Goal: Information Seeking & Learning: Compare options

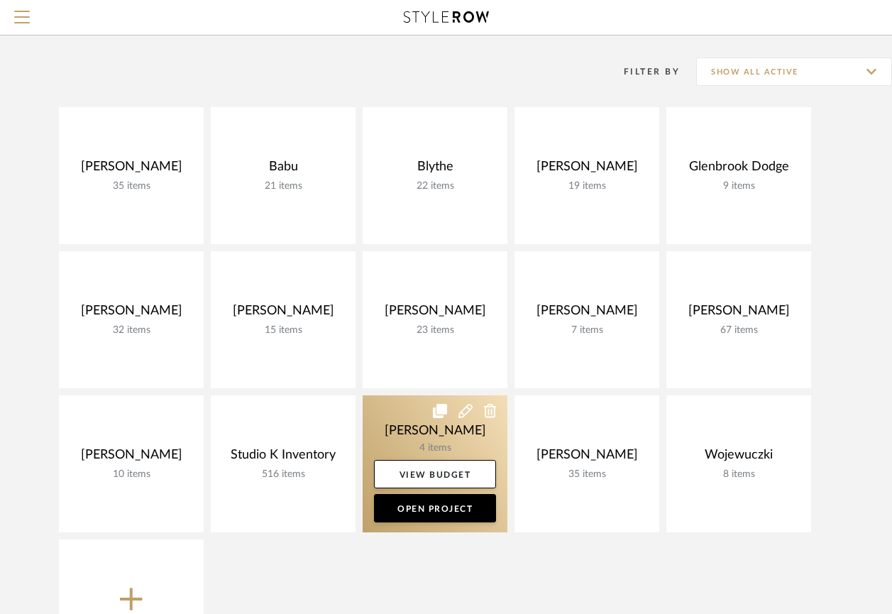
scroll to position [102, 0]
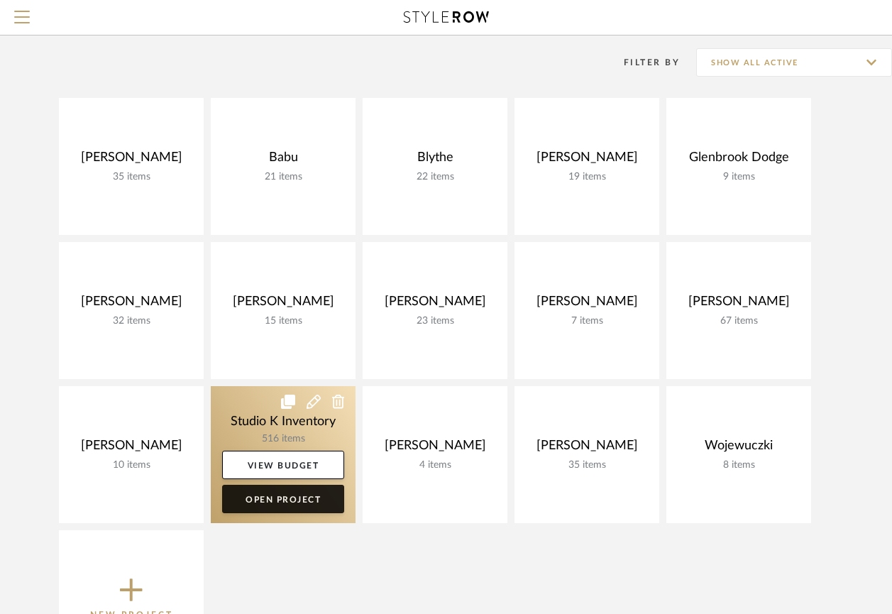
click at [287, 504] on link "Open Project" at bounding box center [283, 499] width 122 height 28
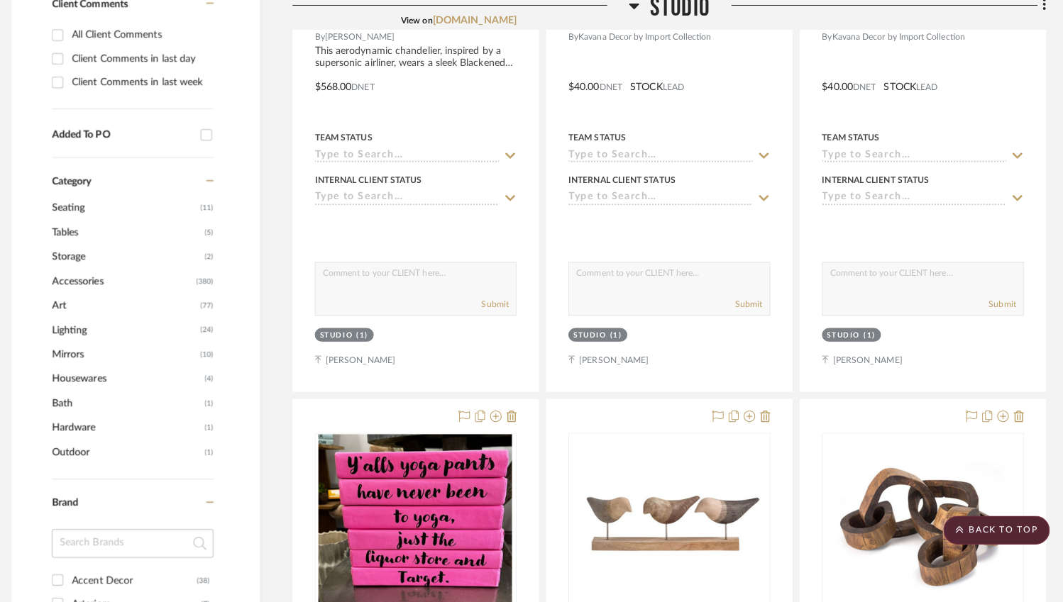
scroll to position [621, 0]
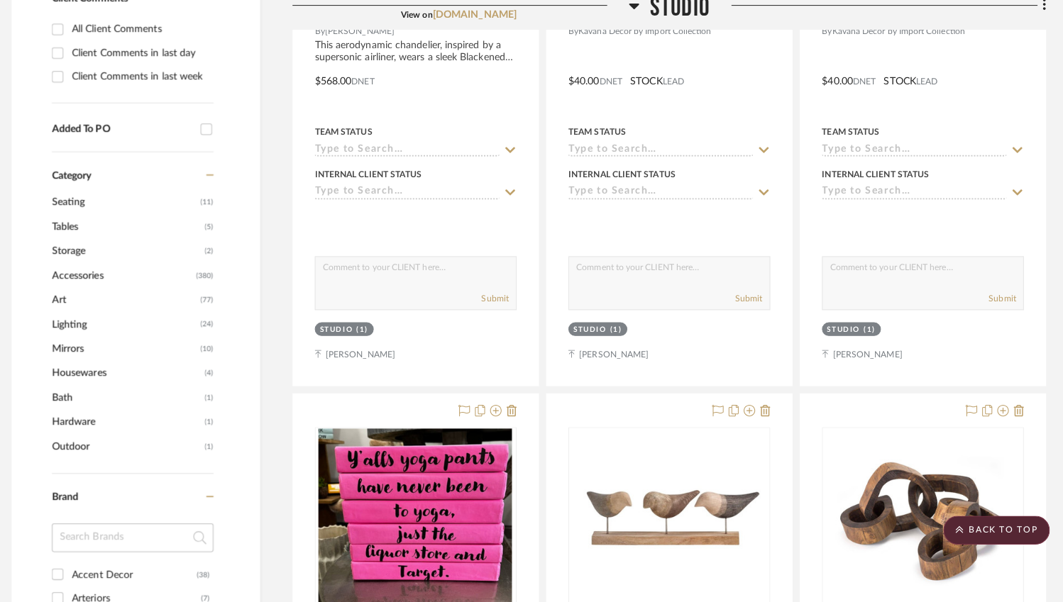
click at [184, 319] on span "Lighting" at bounding box center [132, 328] width 143 height 24
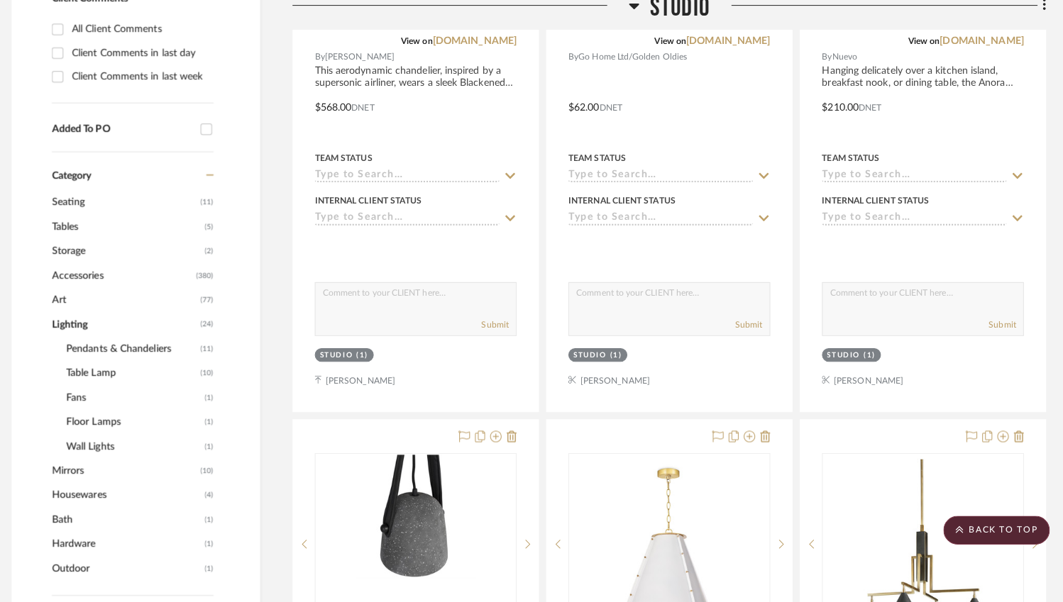
click at [101, 365] on span "Table Lamp" at bounding box center [139, 376] width 129 height 24
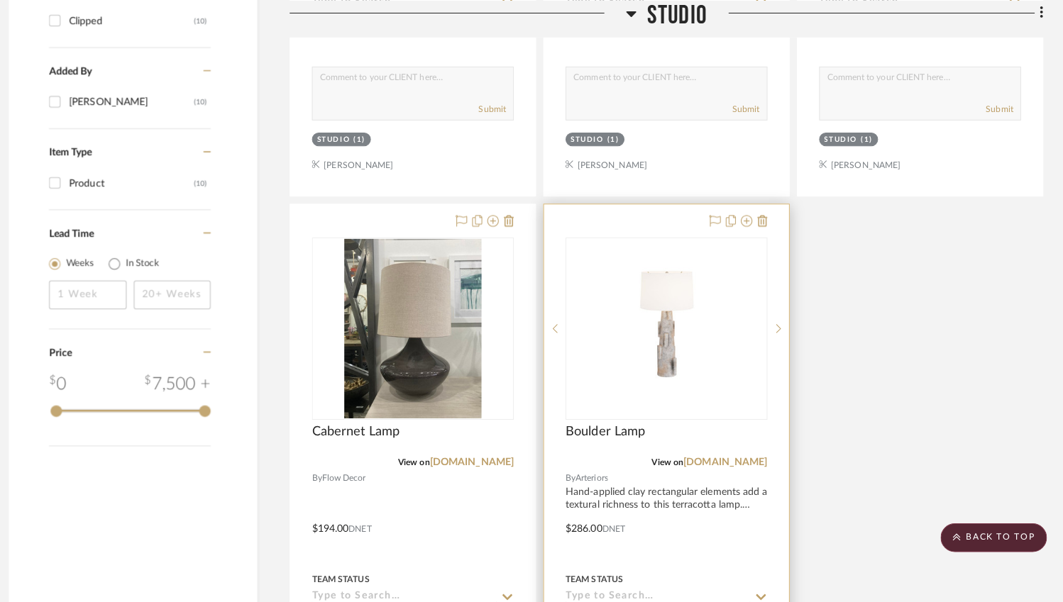
scroll to position [1462, 0]
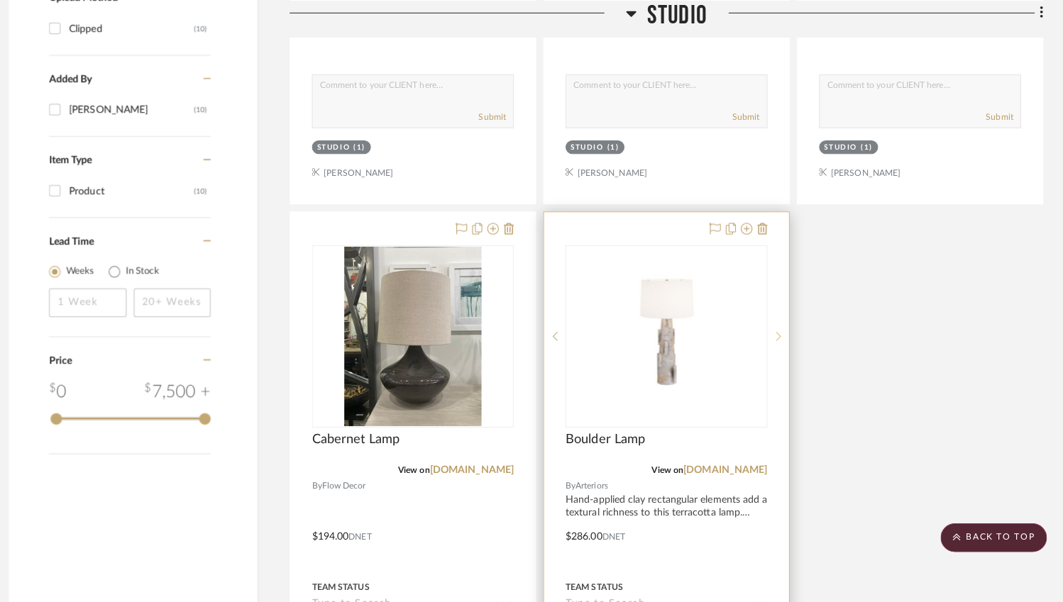
click at [770, 328] on sr-next-btn at bounding box center [780, 333] width 21 height 10
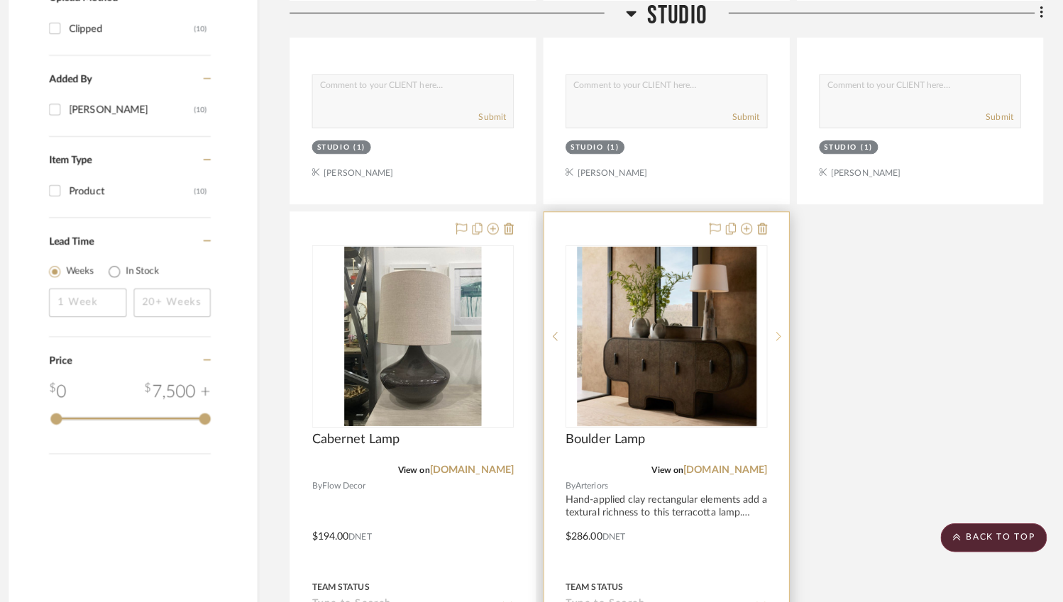
click at [770, 328] on sr-next-btn at bounding box center [780, 333] width 21 height 10
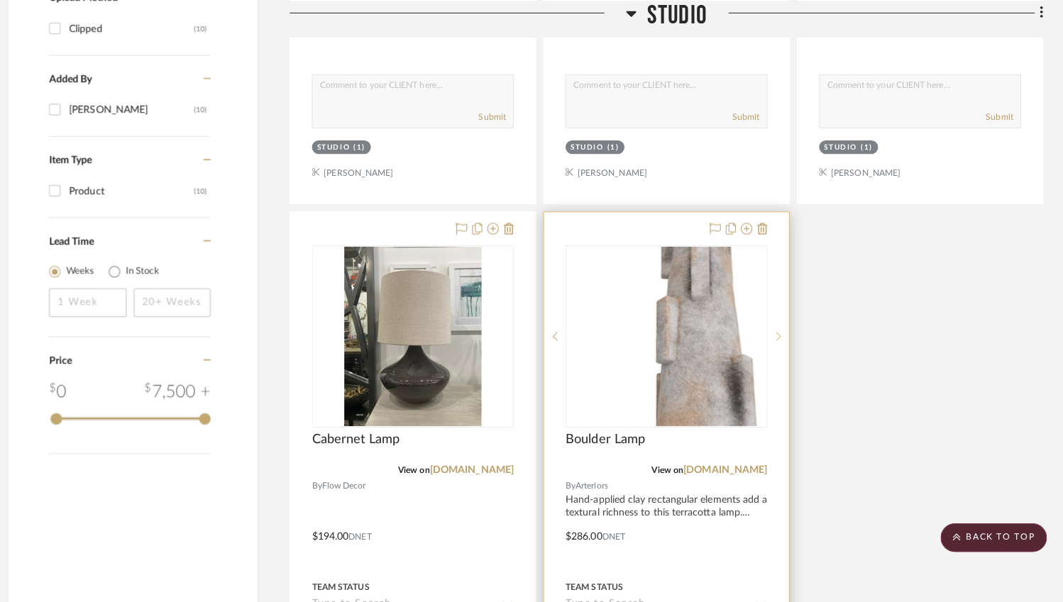
click at [770, 328] on sr-next-btn at bounding box center [780, 333] width 21 height 10
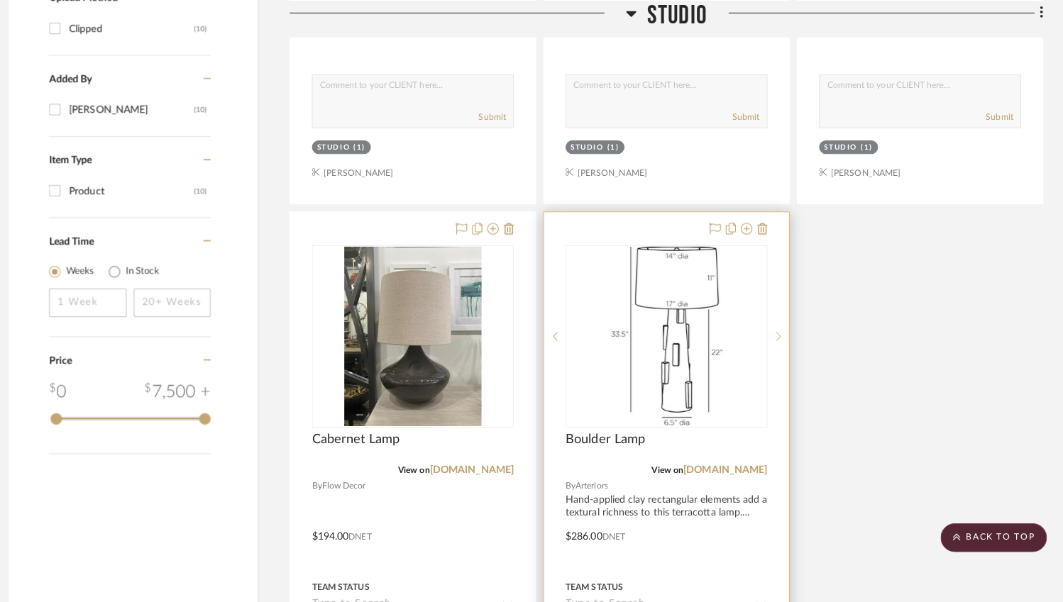
click at [770, 328] on sr-next-btn at bounding box center [780, 333] width 21 height 10
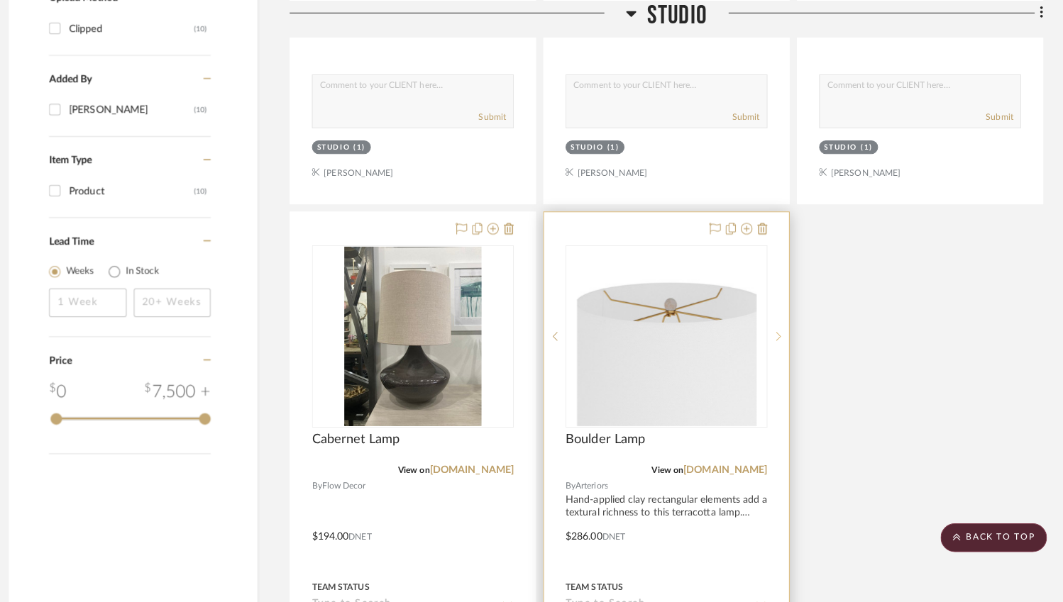
click at [770, 328] on sr-next-btn at bounding box center [780, 333] width 21 height 10
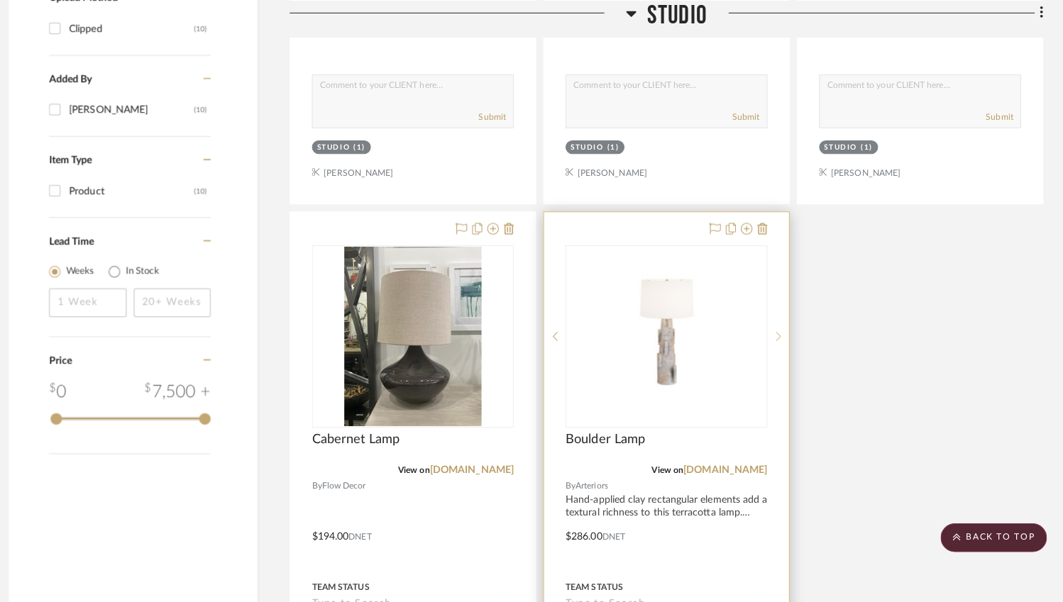
click at [770, 328] on sr-next-btn at bounding box center [780, 333] width 21 height 10
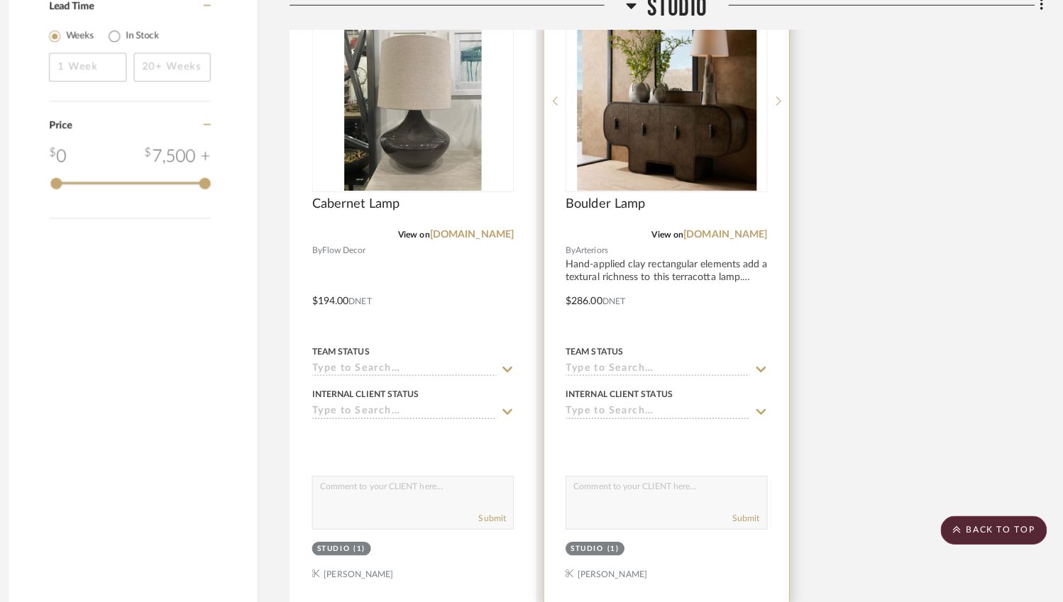
scroll to position [1691, 0]
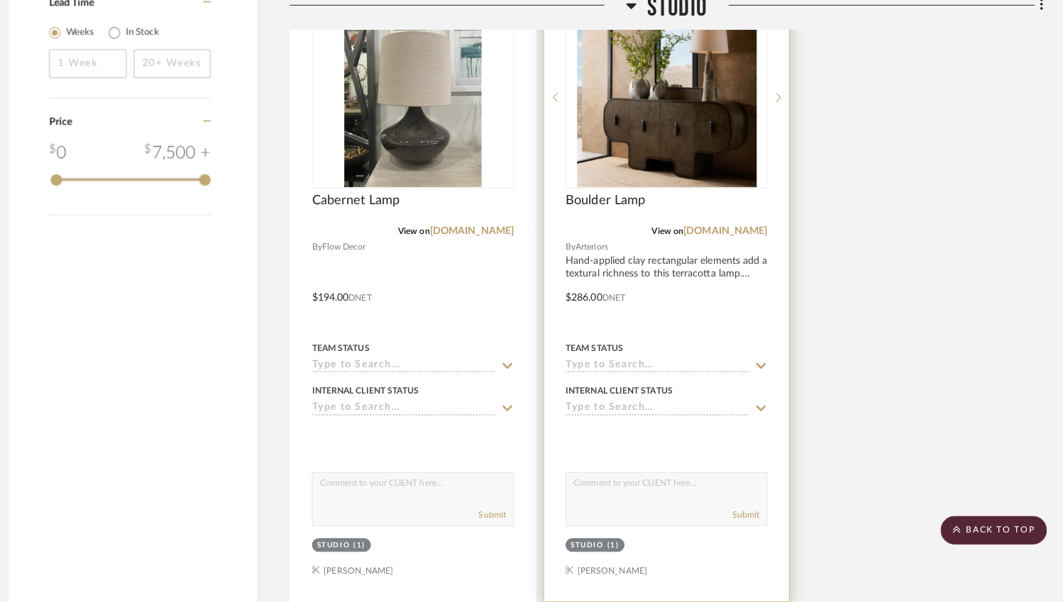
click at [667, 306] on div at bounding box center [671, 291] width 242 height 621
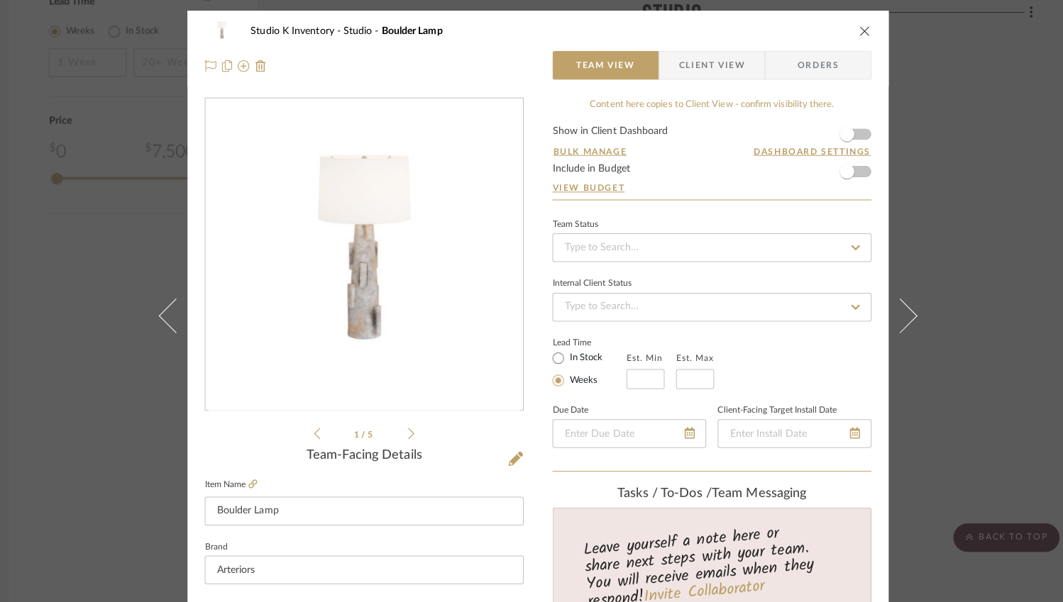
scroll to position [0, 0]
click at [851, 27] on icon "close" at bounding box center [853, 30] width 11 height 11
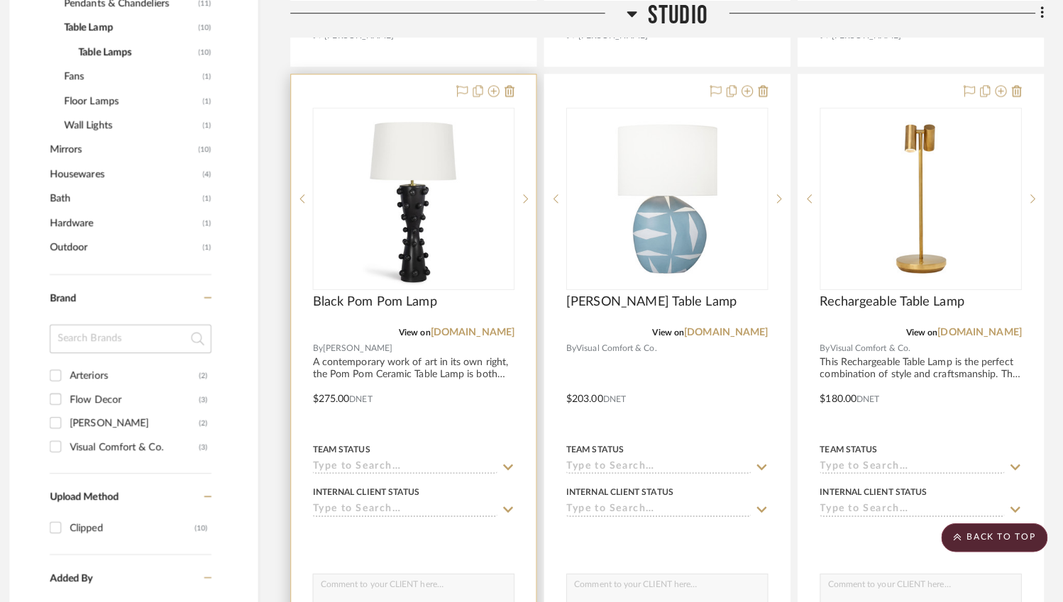
scroll to position [895, 0]
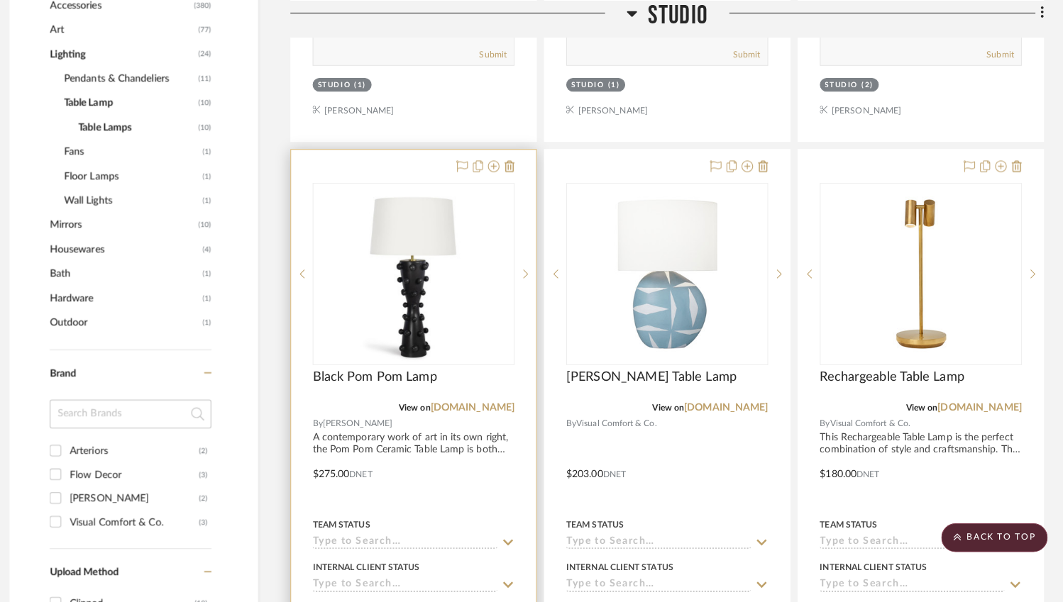
click at [0, 0] on img at bounding box center [0, 0] width 0 height 0
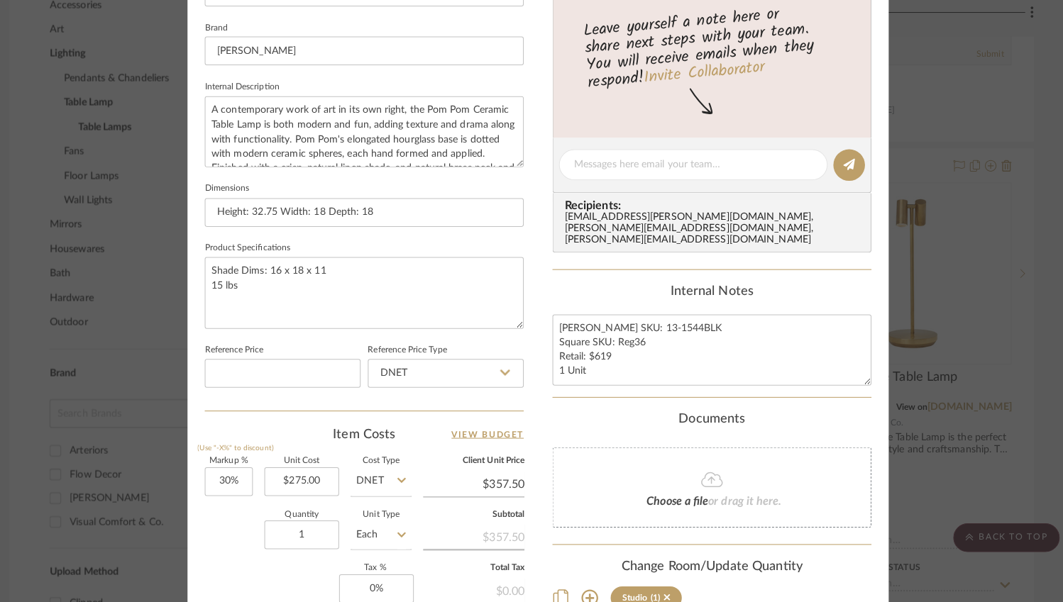
scroll to position [511, 0]
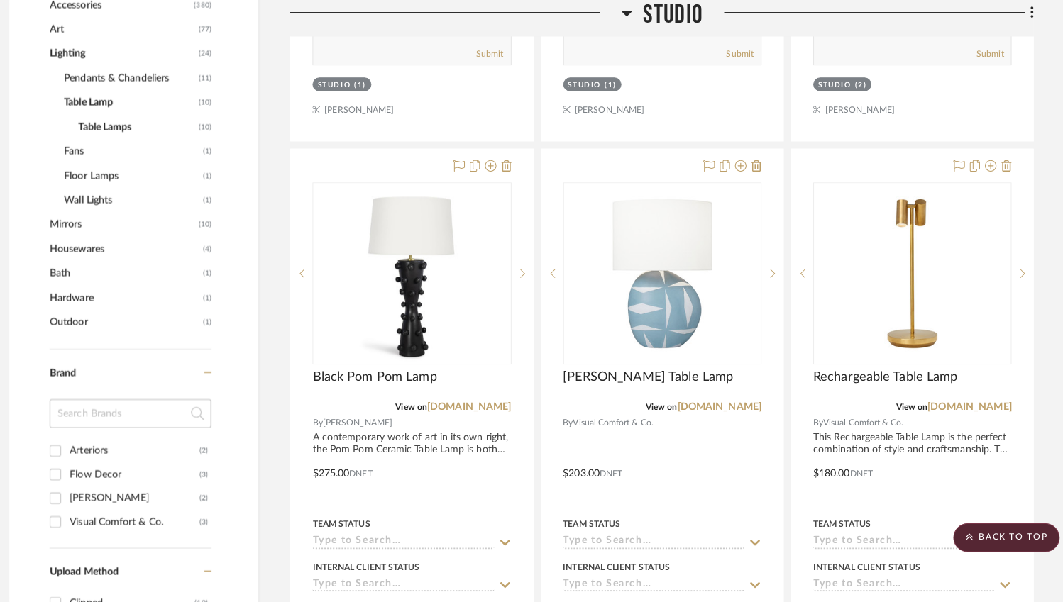
scroll to position [886, 0]
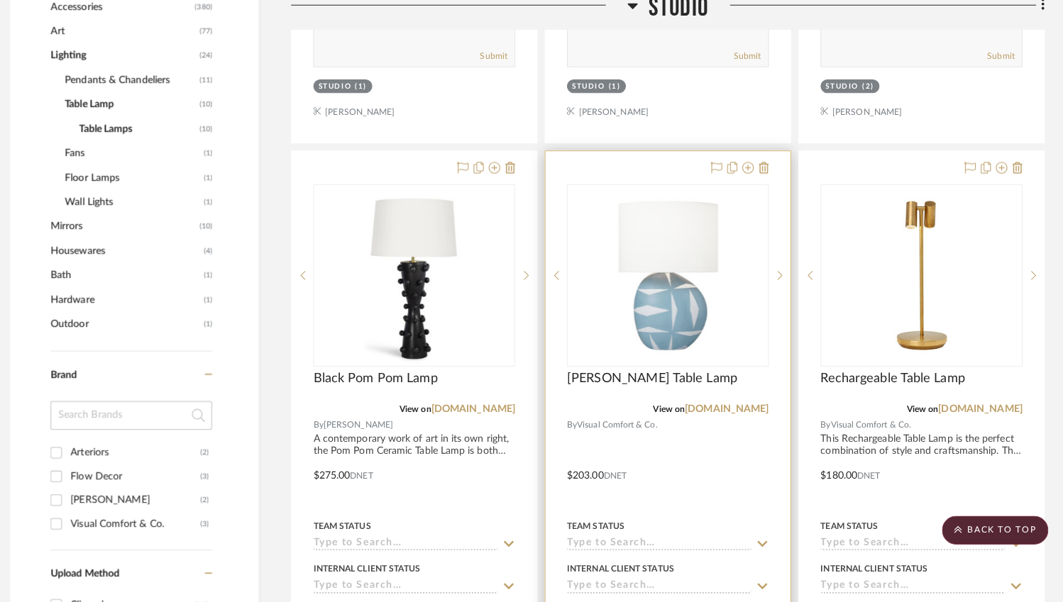
click at [677, 281] on img "0" at bounding box center [670, 279] width 177 height 177
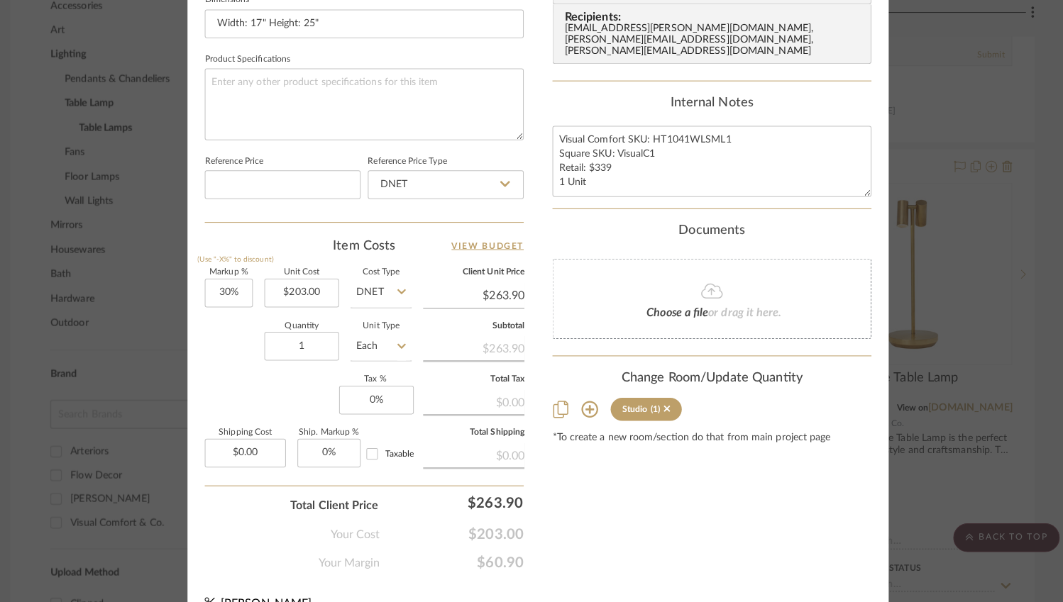
scroll to position [685, 0]
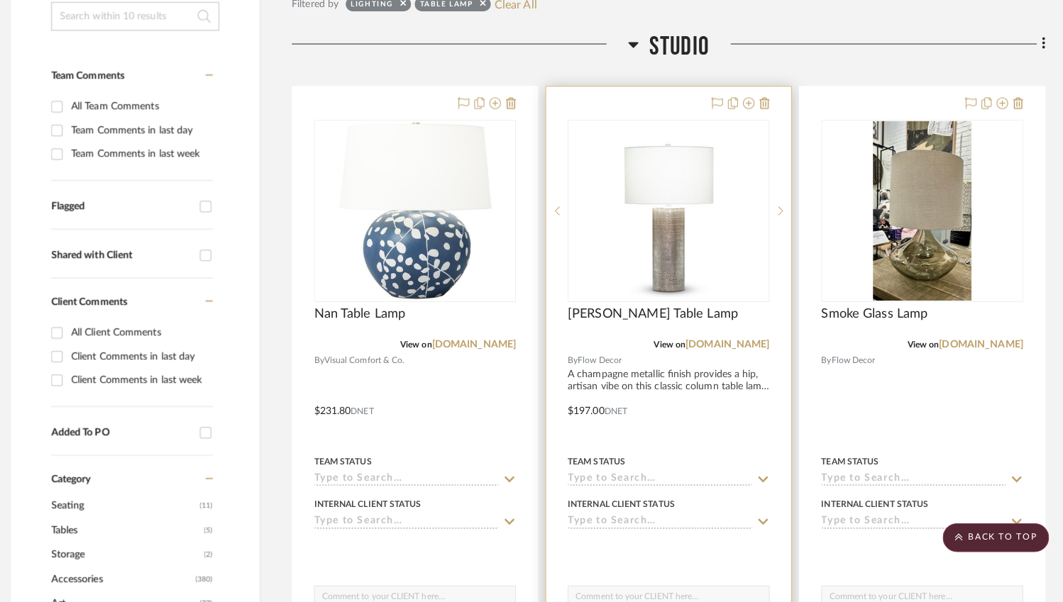
scroll to position [272, 0]
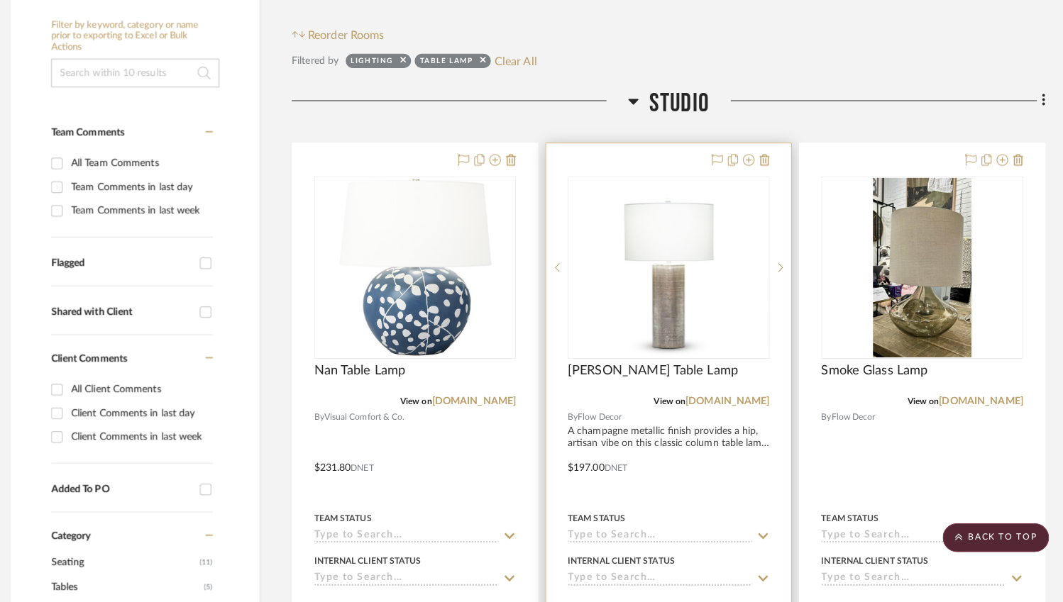
click at [660, 282] on div at bounding box center [670, 265] width 199 height 180
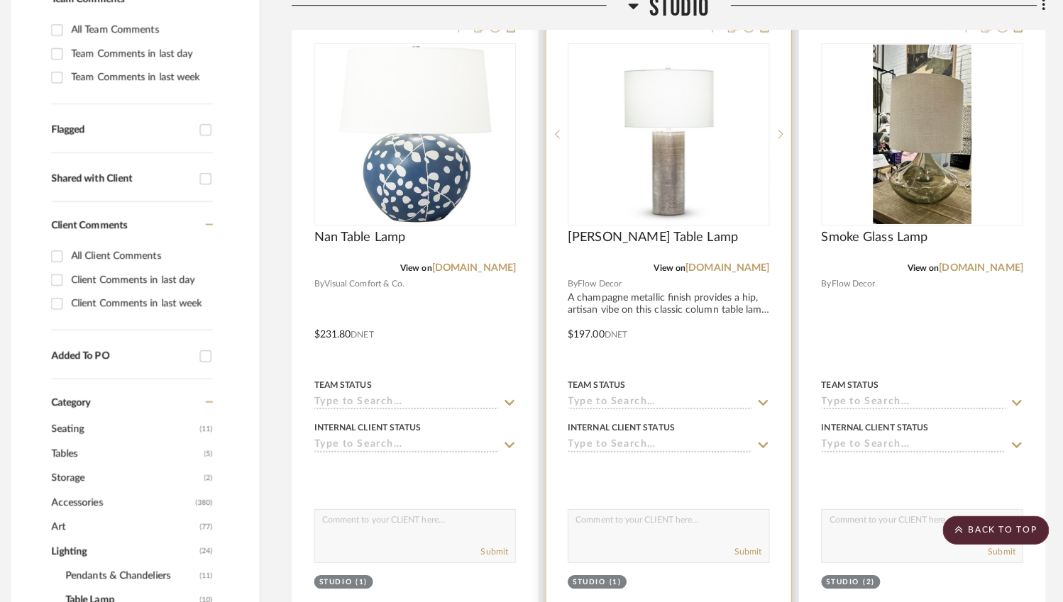
scroll to position [403, 0]
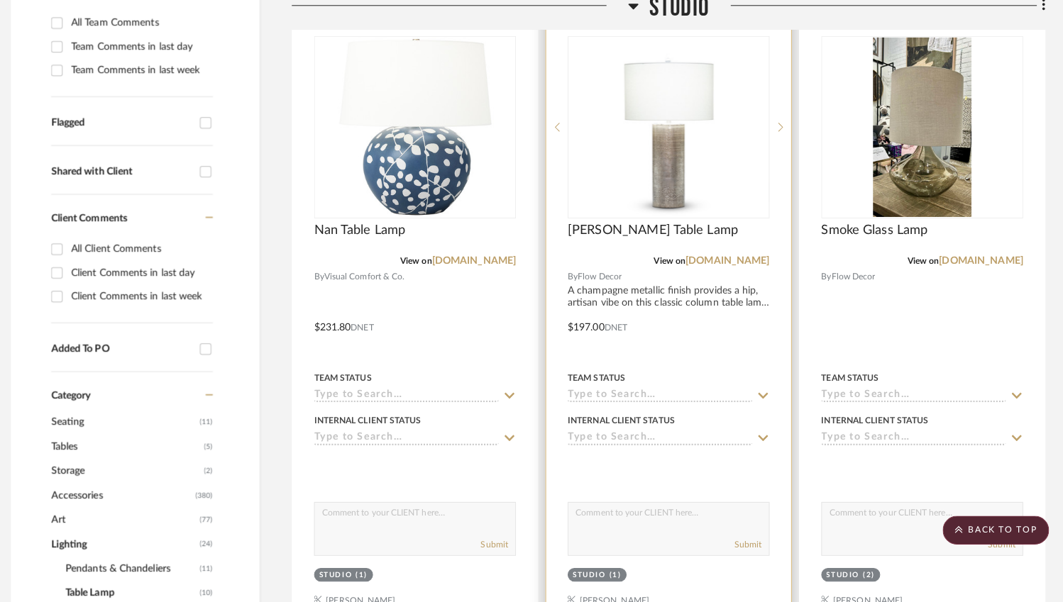
click at [671, 185] on img "0" at bounding box center [670, 133] width 145 height 177
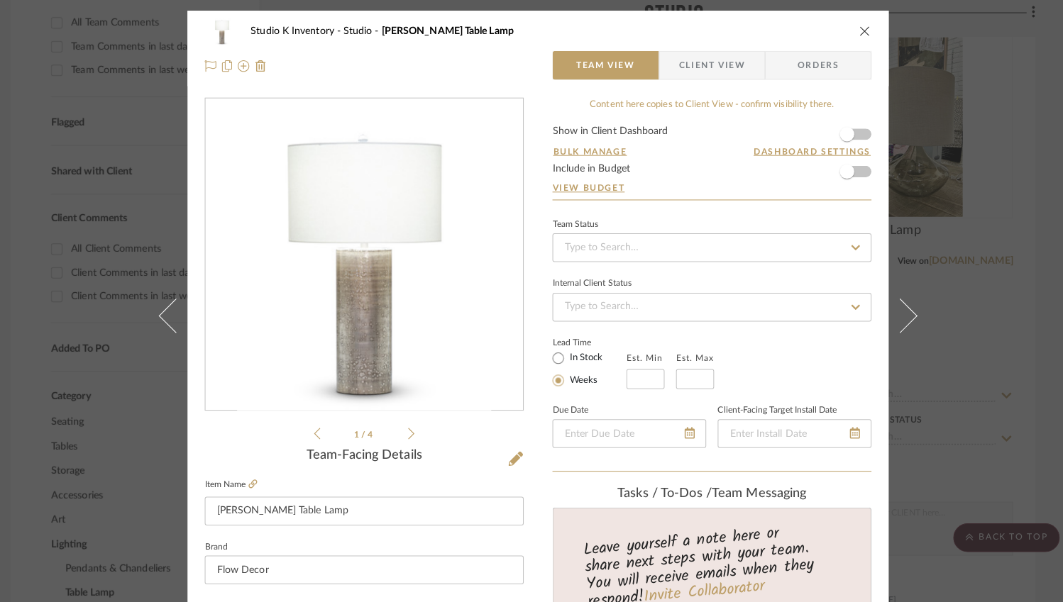
scroll to position [0, 0]
click at [851, 32] on icon "close" at bounding box center [853, 30] width 11 height 11
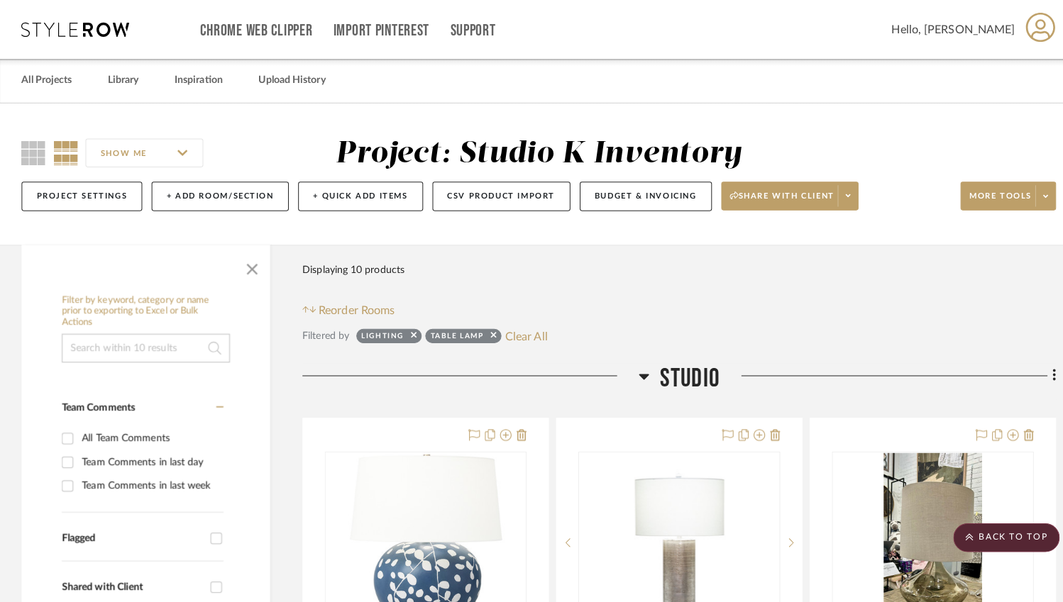
scroll to position [402, 0]
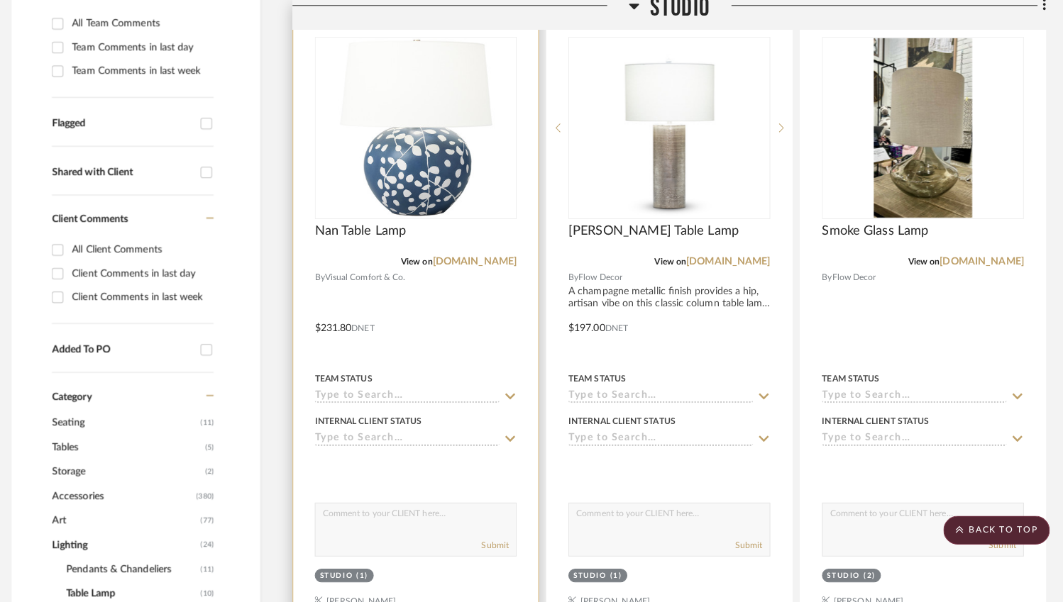
click at [429, 182] on div at bounding box center [420, 134] width 199 height 180
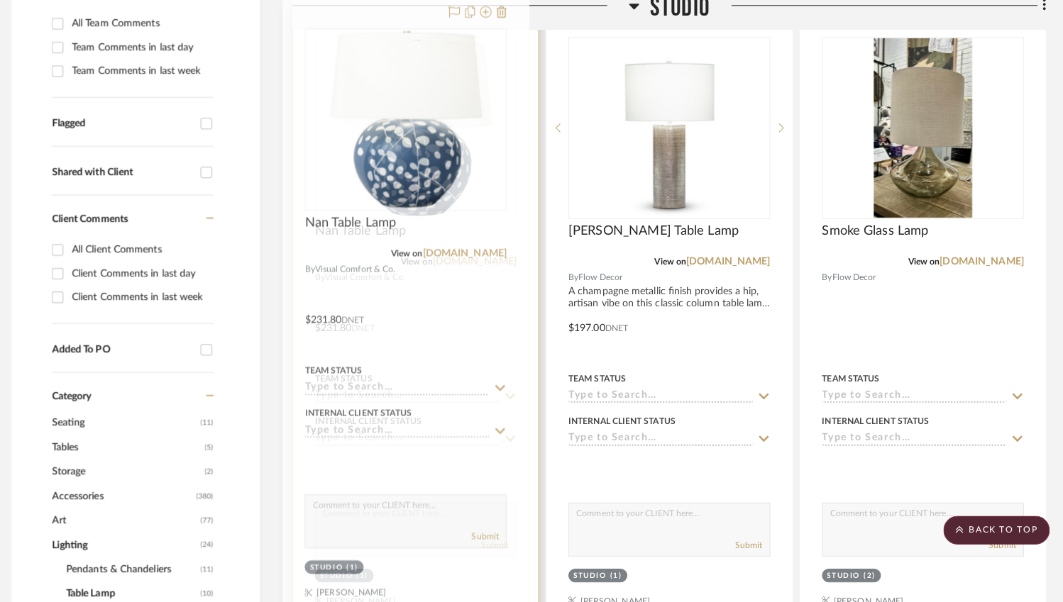
click at [413, 211] on img "0" at bounding box center [420, 133] width 177 height 177
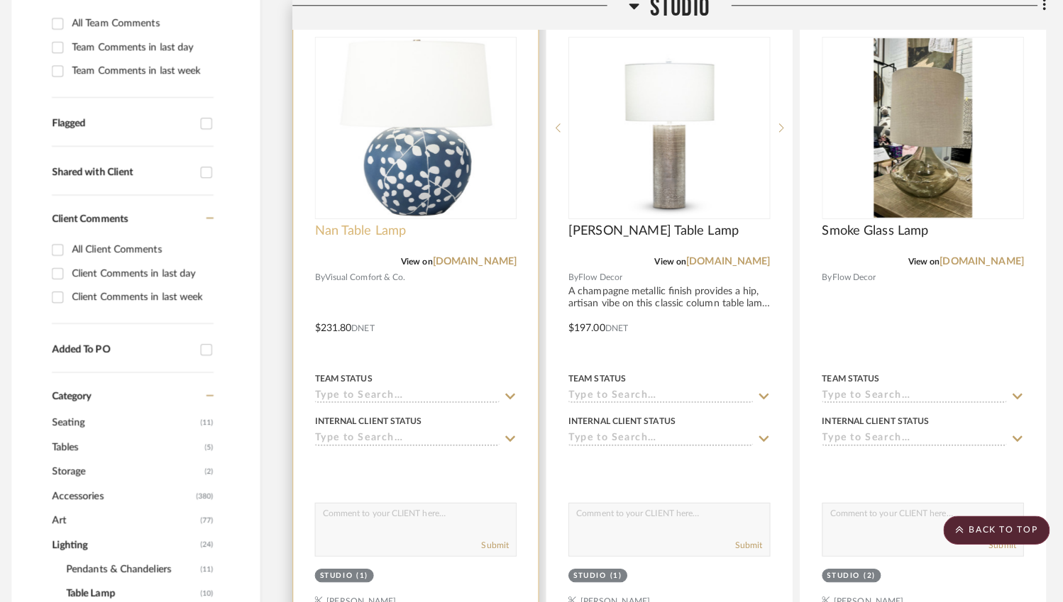
click at [369, 228] on span "Nan Table Lamp" at bounding box center [366, 236] width 90 height 16
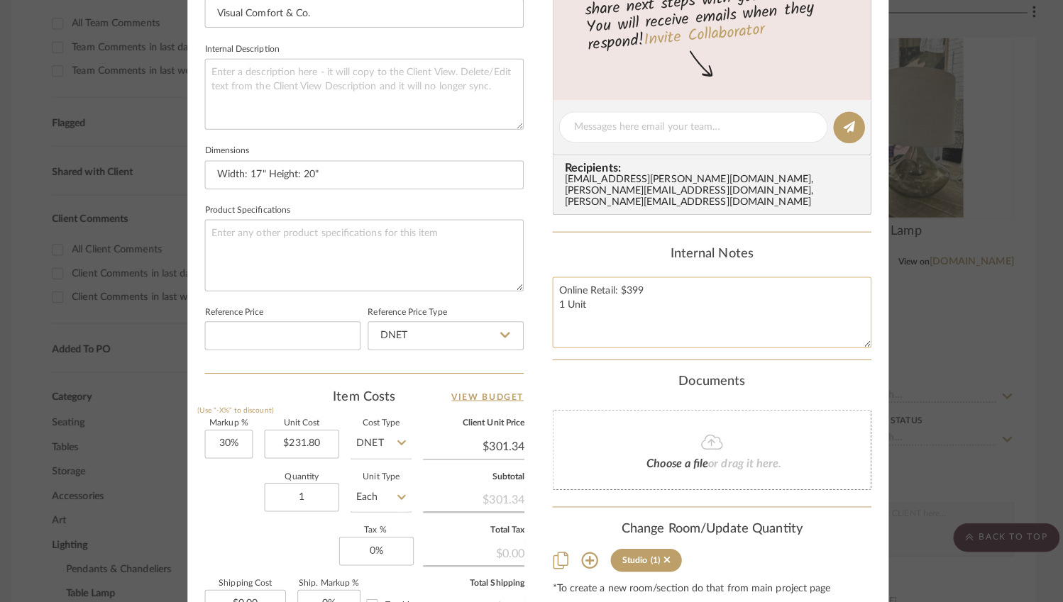
scroll to position [692, 0]
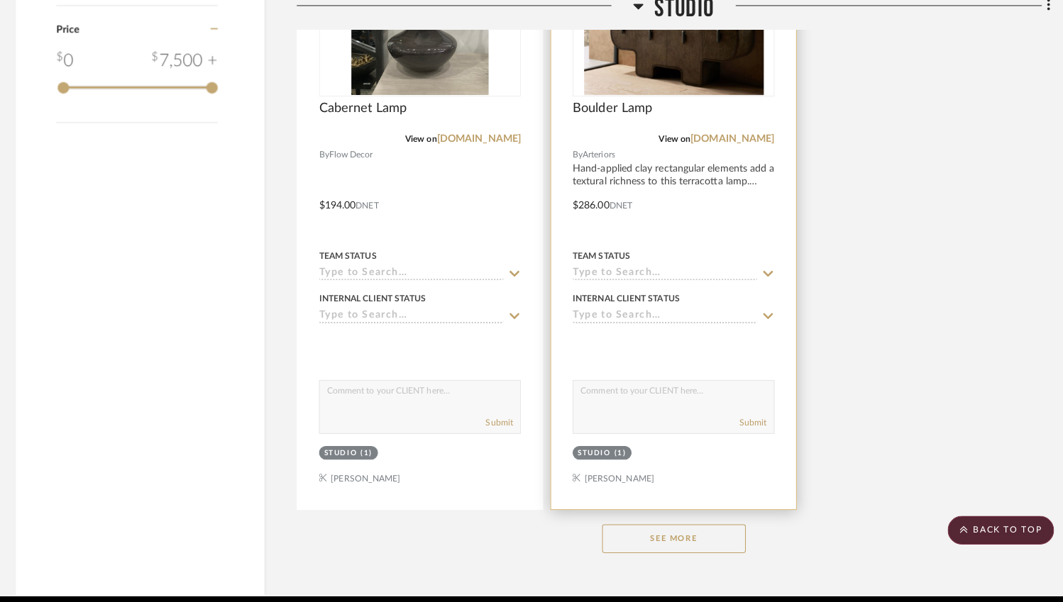
scroll to position [1804, 0]
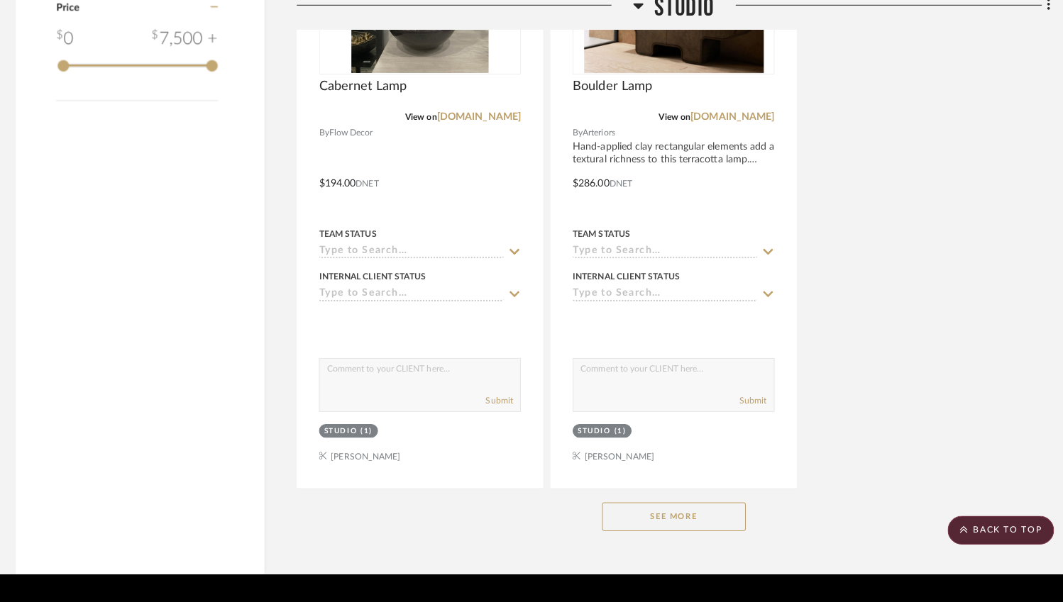
click at [659, 509] on button "See More" at bounding box center [671, 518] width 142 height 28
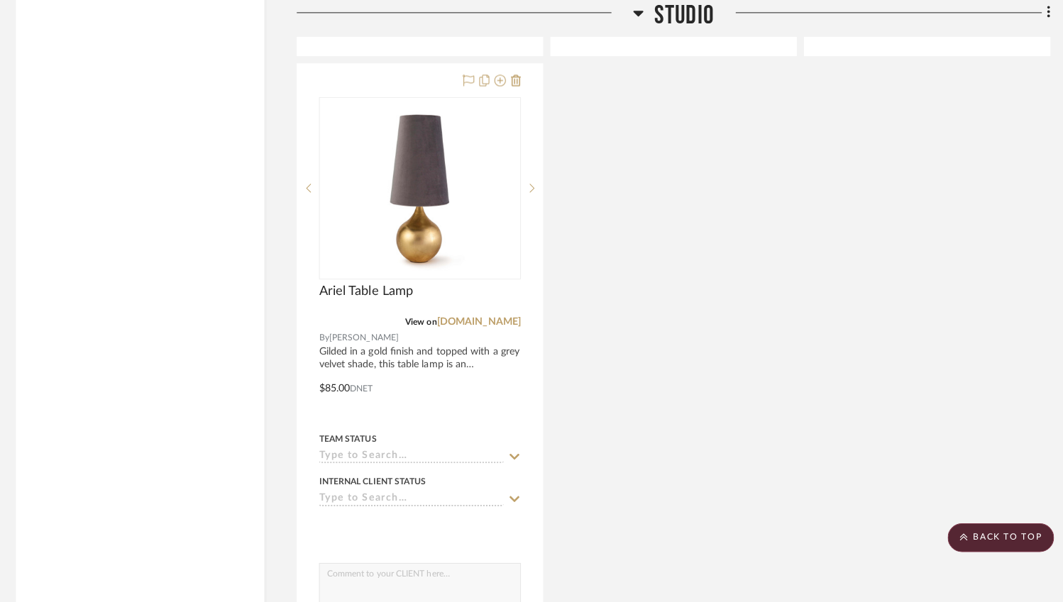
scroll to position [2233, 0]
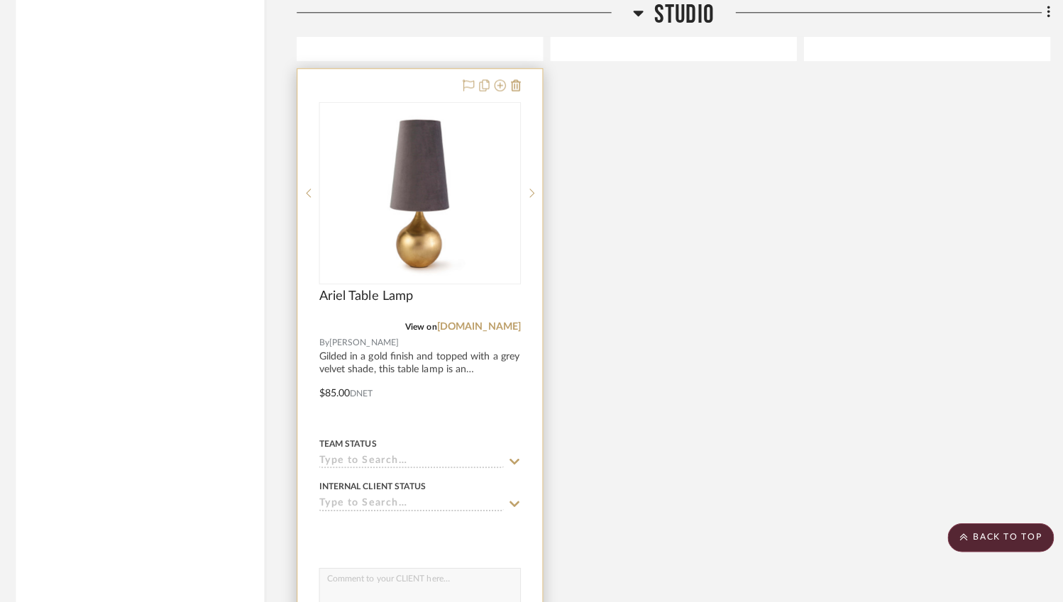
click at [0, 0] on img at bounding box center [0, 0] width 0 height 0
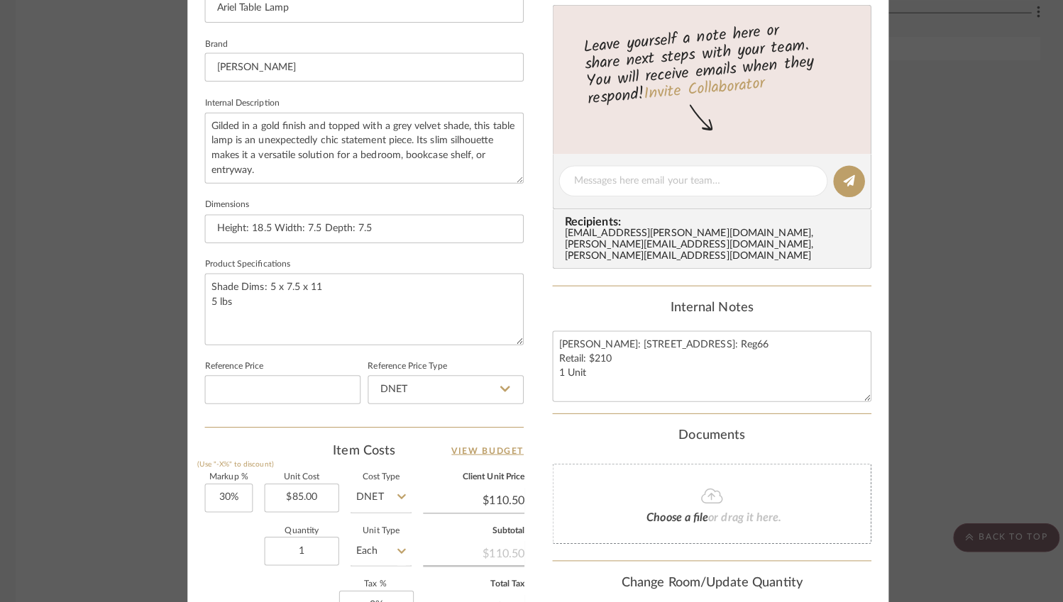
scroll to position [494, 0]
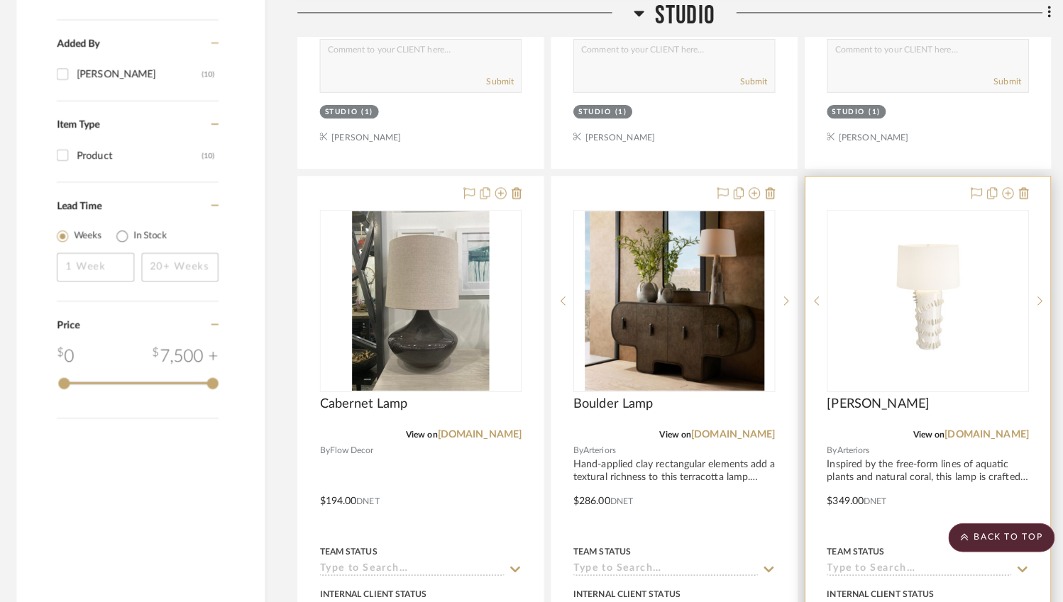
scroll to position [1487, 0]
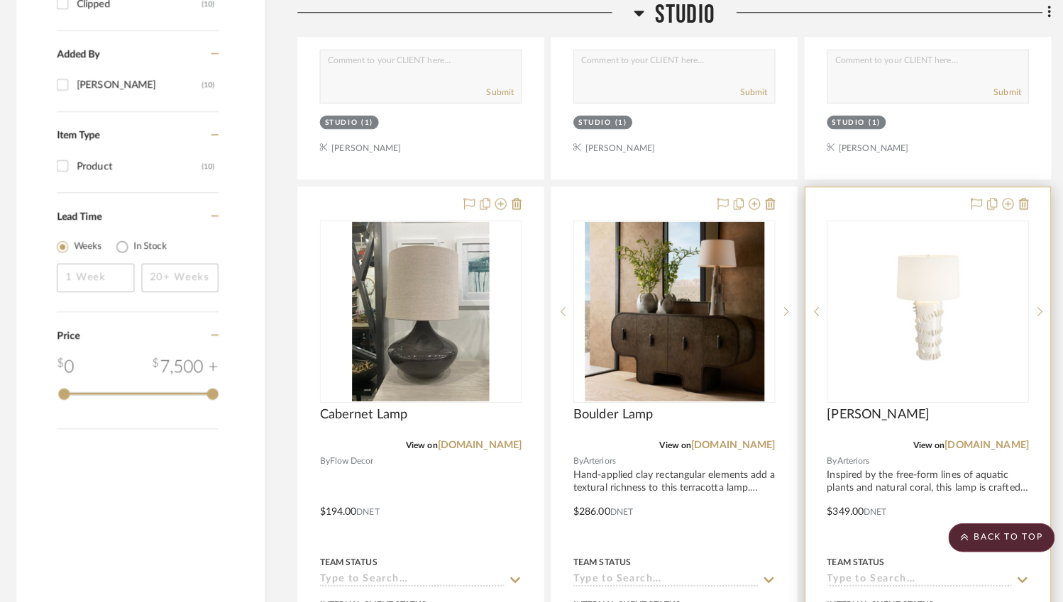
click at [0, 0] on img at bounding box center [0, 0] width 0 height 0
click at [901, 331] on img "0" at bounding box center [921, 307] width 177 height 177
click at [860, 410] on span "[PERSON_NAME]" at bounding box center [871, 410] width 101 height 16
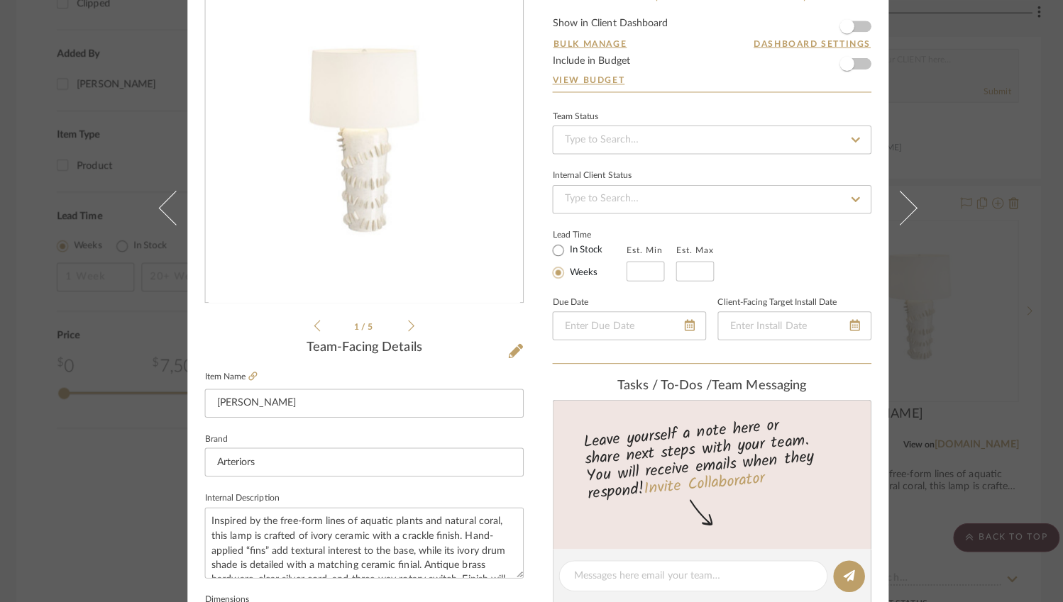
scroll to position [51, 0]
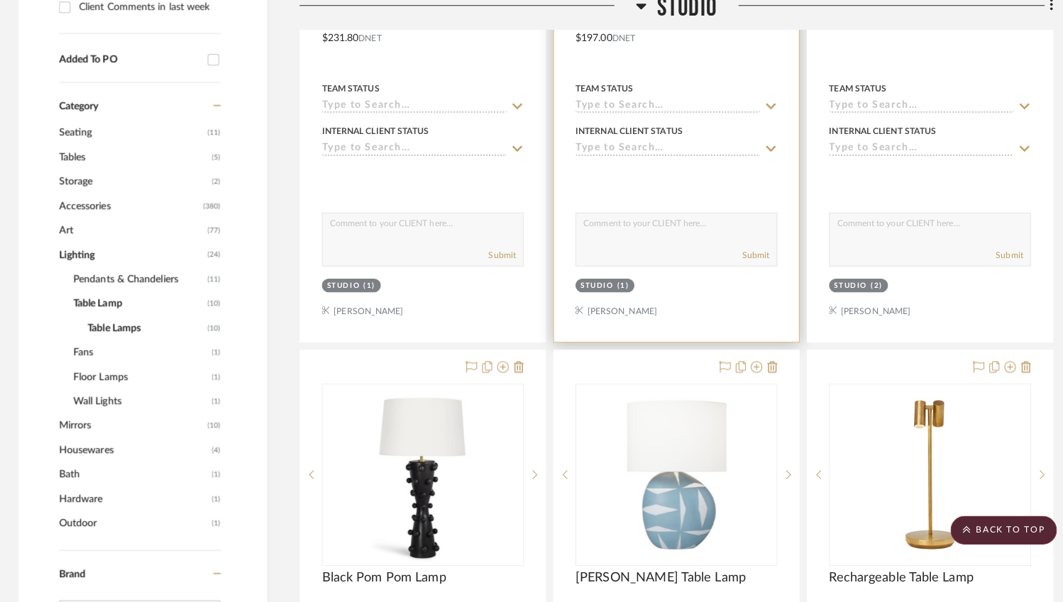
scroll to position [895, 0]
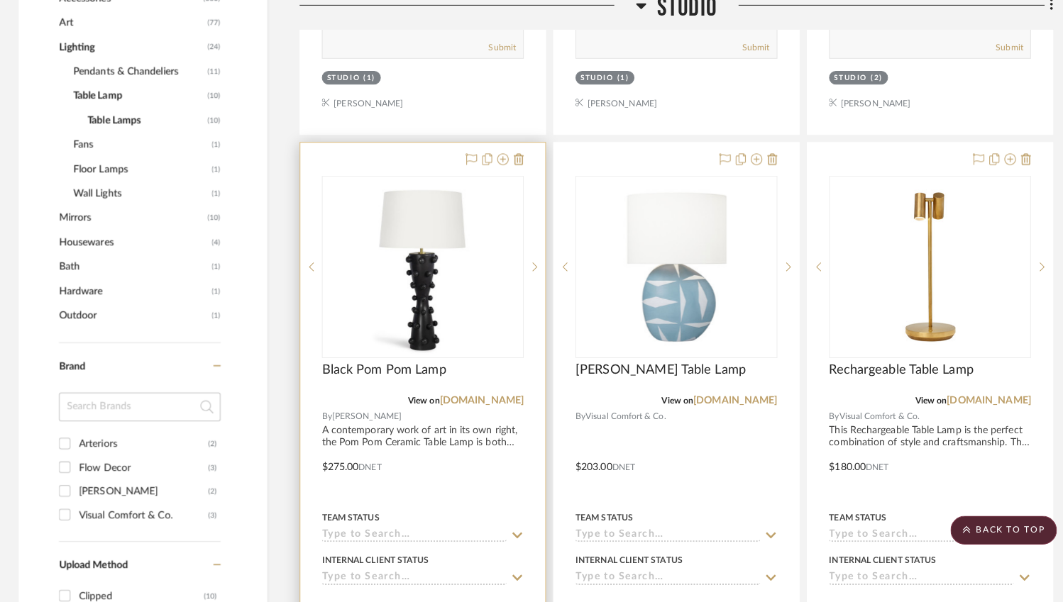
click at [448, 308] on img "0" at bounding box center [420, 270] width 177 height 177
click at [450, 309] on img "0" at bounding box center [420, 270] width 177 height 177
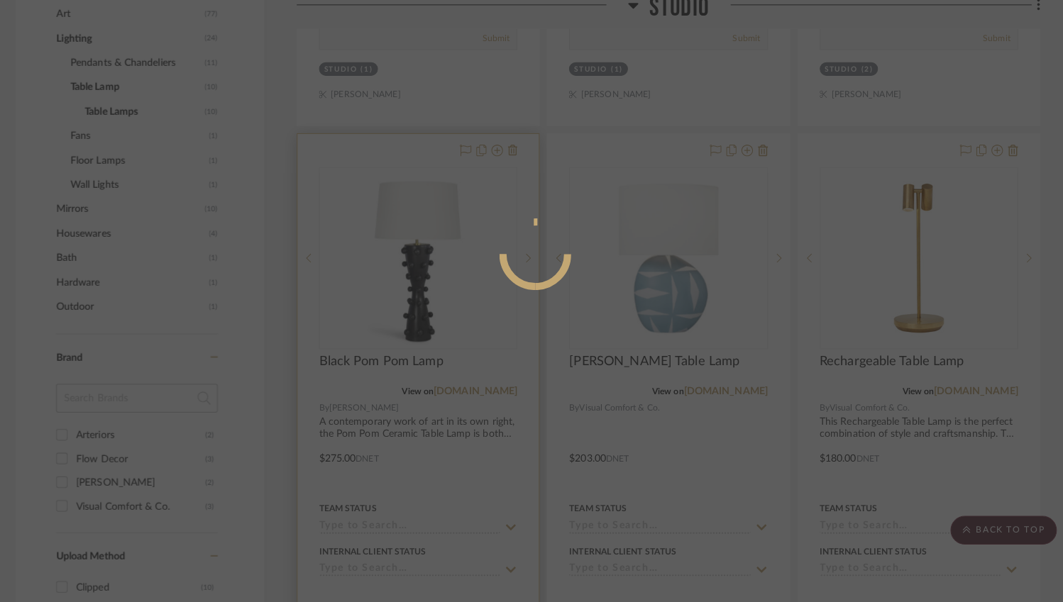
scroll to position [0, 0]
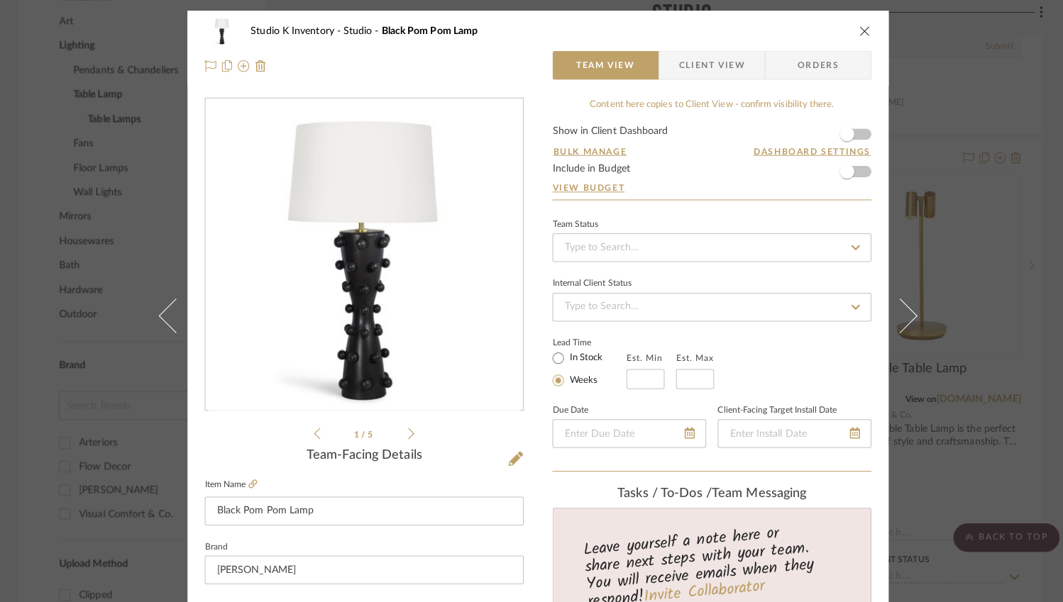
click at [403, 433] on icon at bounding box center [406, 428] width 6 height 13
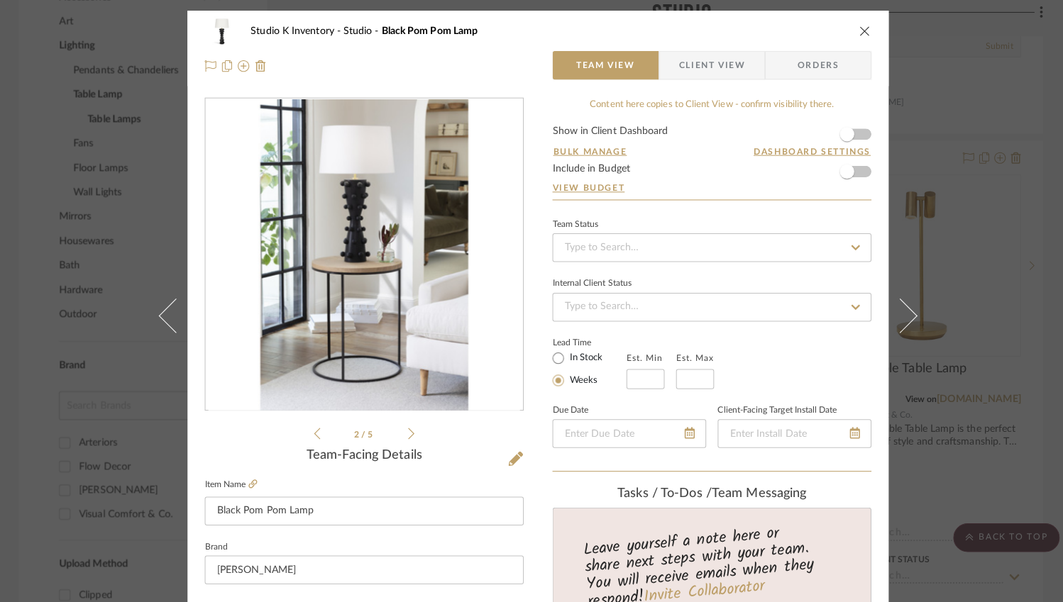
click at [403, 433] on icon at bounding box center [406, 428] width 6 height 13
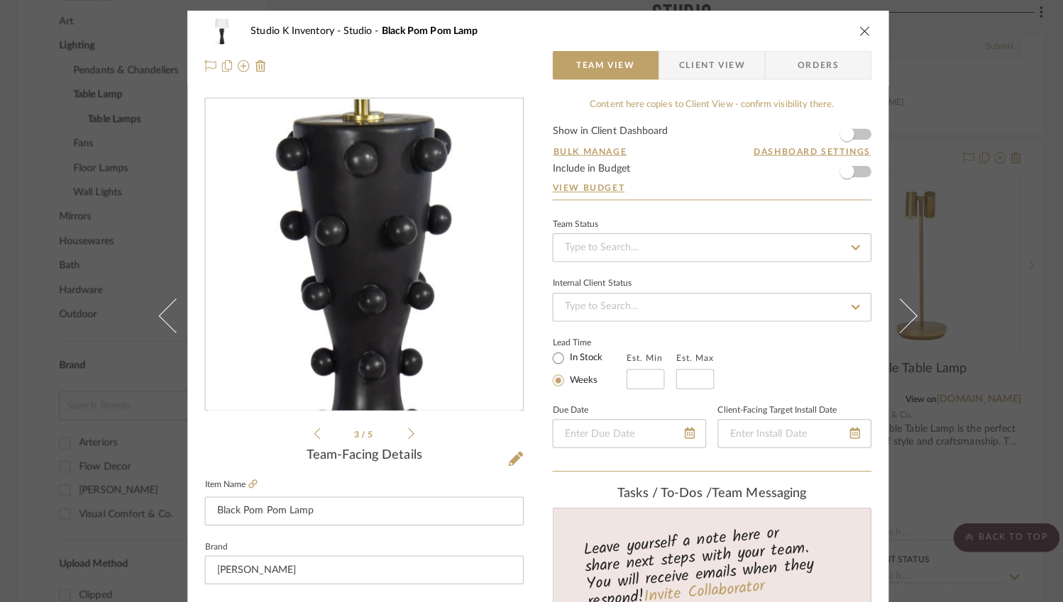
click at [403, 433] on icon at bounding box center [406, 428] width 6 height 13
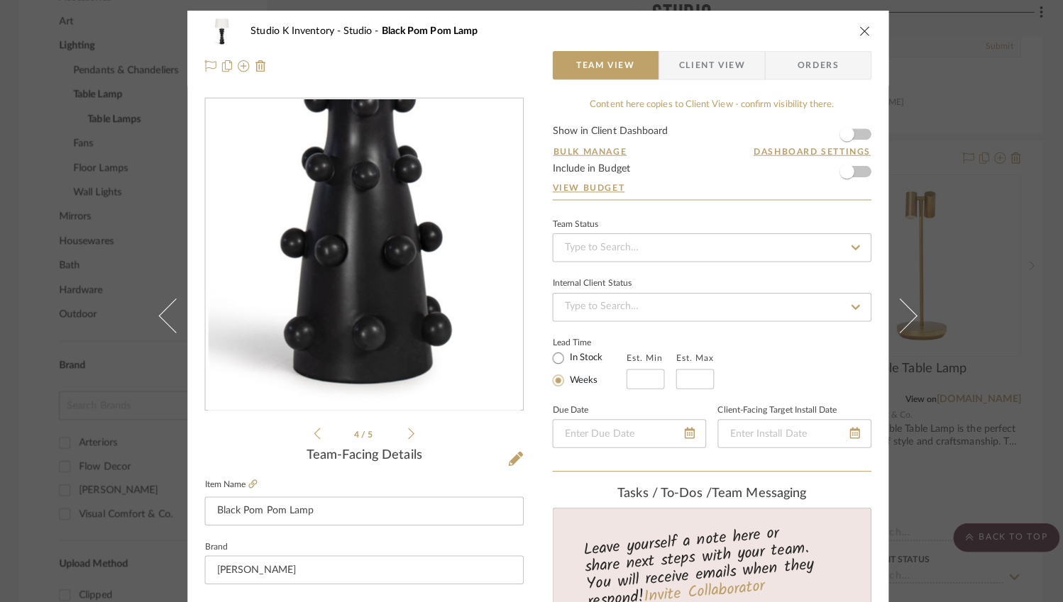
click at [403, 433] on icon at bounding box center [406, 428] width 6 height 13
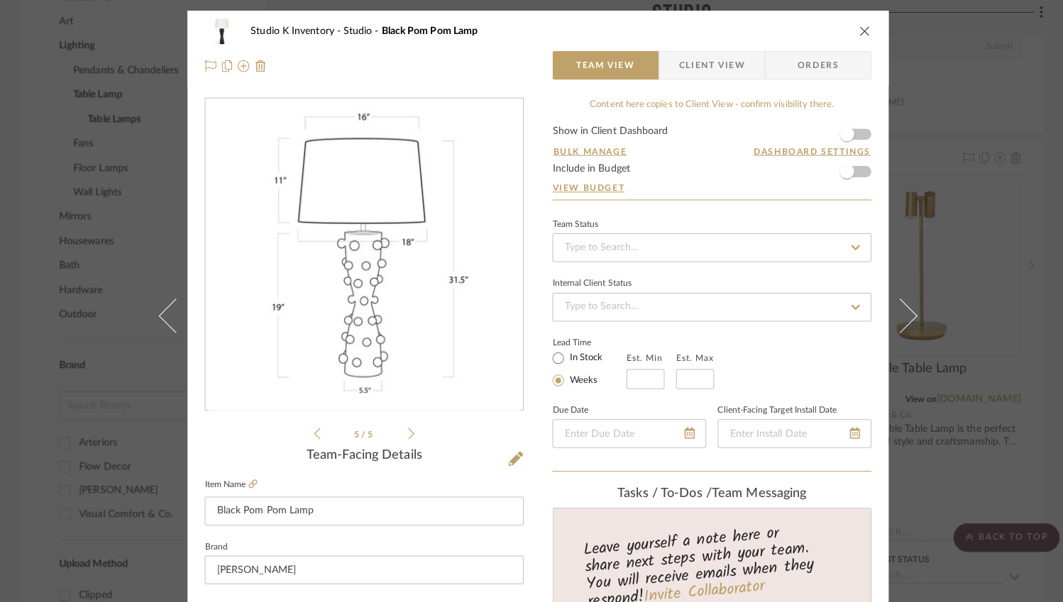
click at [403, 433] on icon at bounding box center [406, 428] width 6 height 13
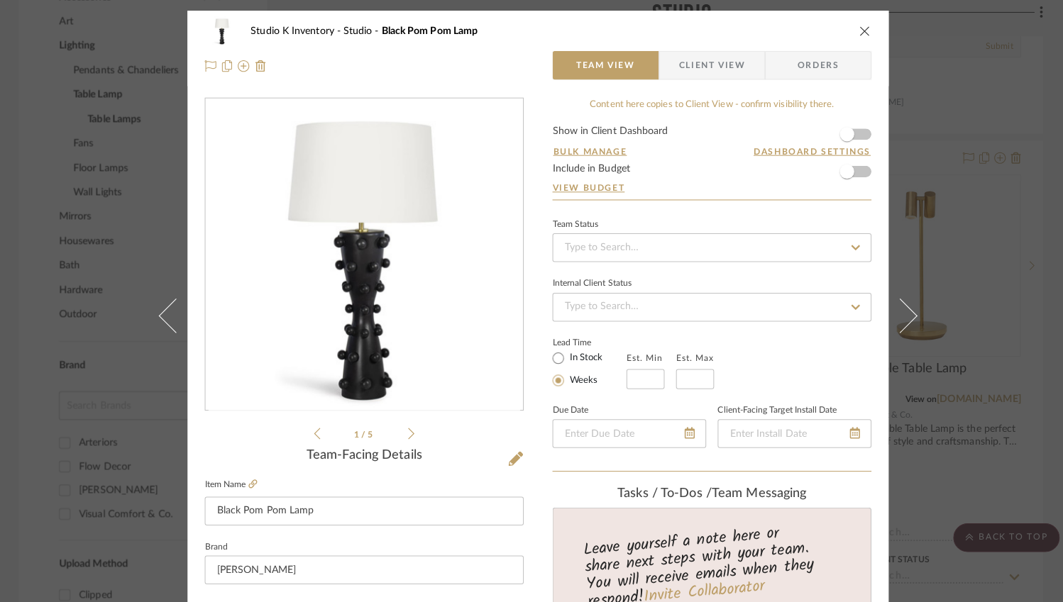
click at [403, 433] on icon at bounding box center [406, 428] width 6 height 13
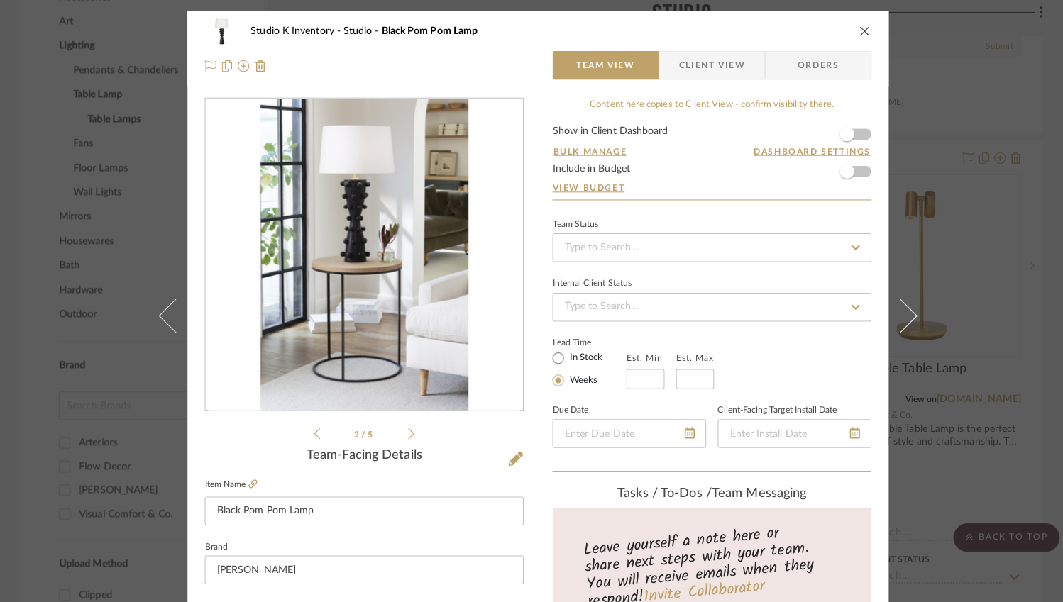
click at [853, 37] on div "Studio K Inventory Studio Black Pom Pom Lamp" at bounding box center [531, 30] width 658 height 28
click at [851, 33] on icon "close" at bounding box center [853, 30] width 11 height 11
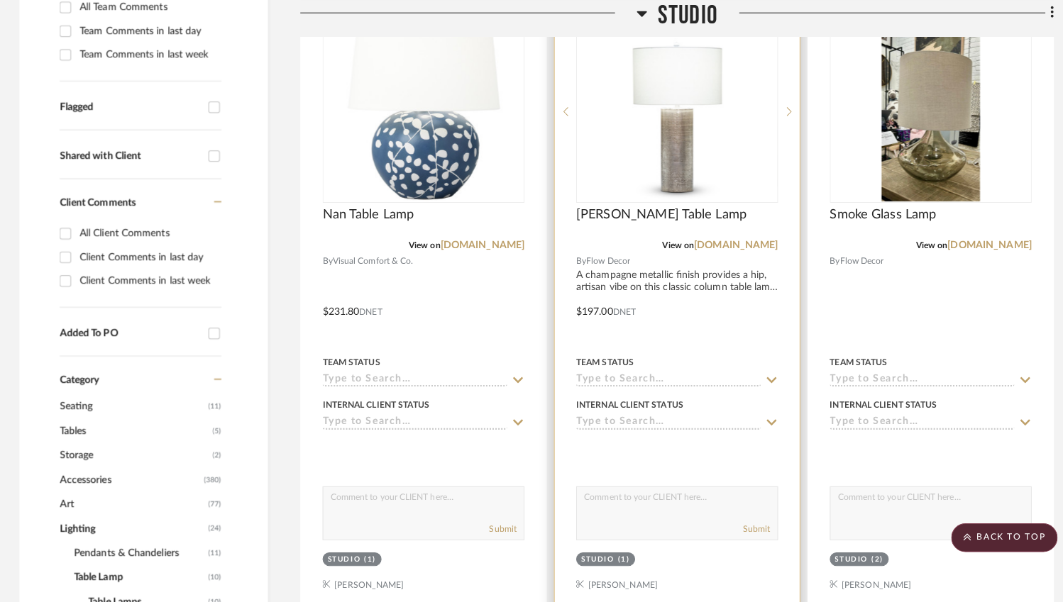
scroll to position [231, 0]
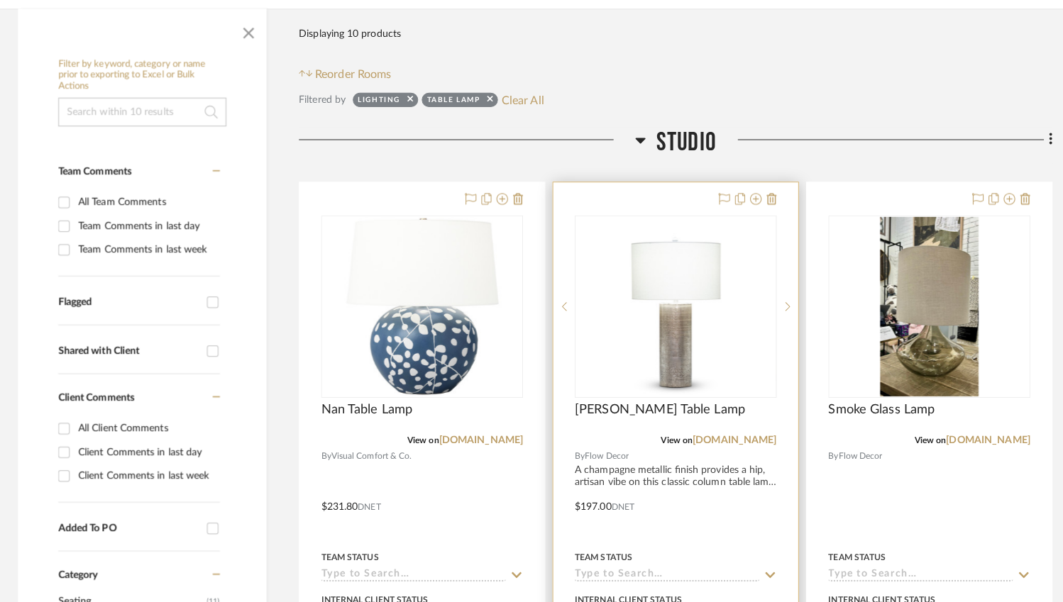
click at [655, 299] on img "0" at bounding box center [670, 304] width 145 height 177
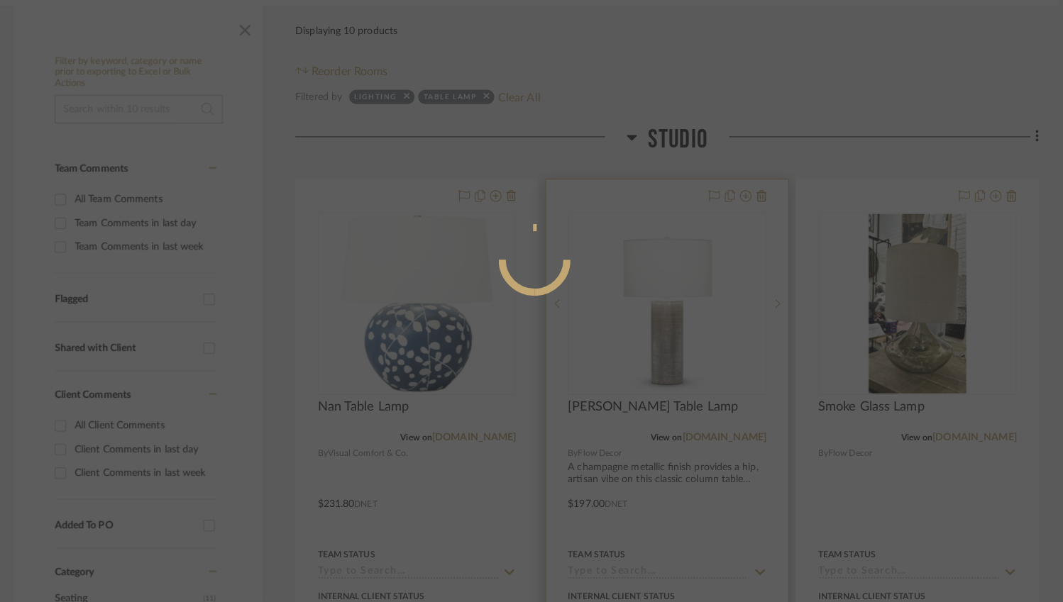
scroll to position [0, 0]
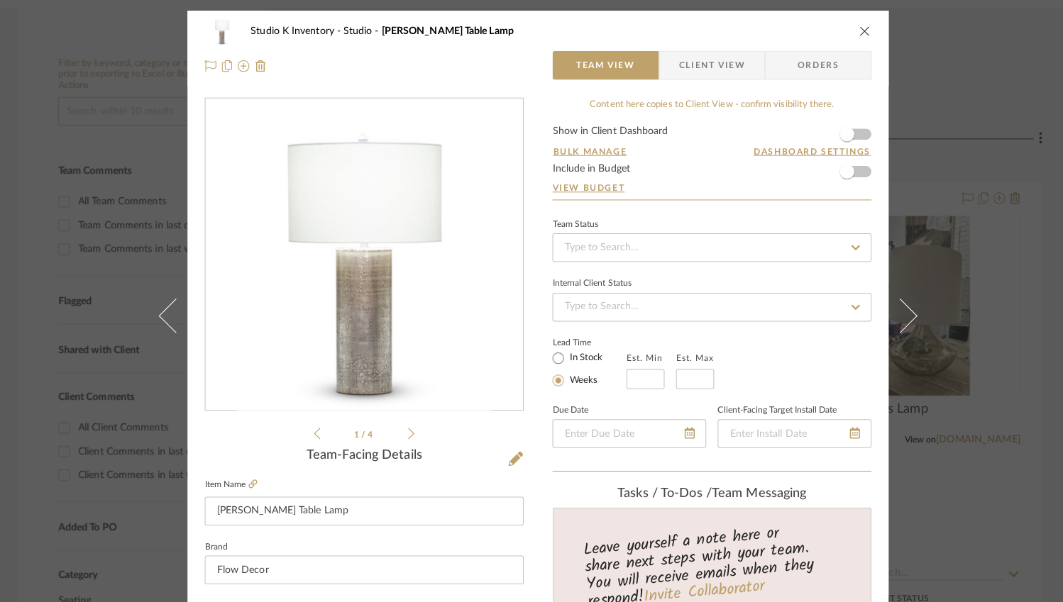
click at [403, 427] on icon at bounding box center [406, 428] width 6 height 13
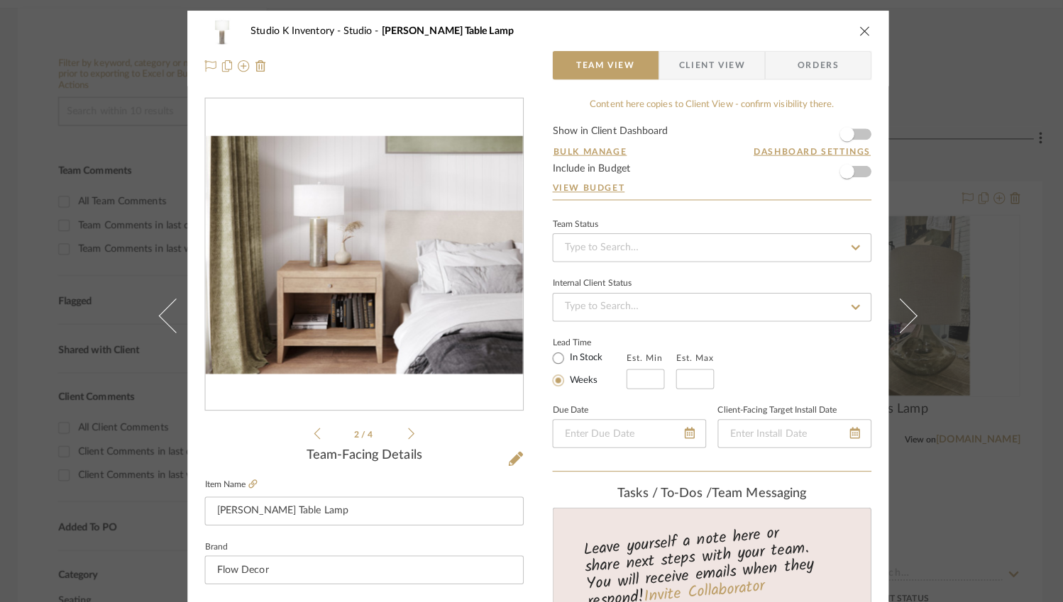
click at [403, 427] on icon at bounding box center [406, 428] width 6 height 13
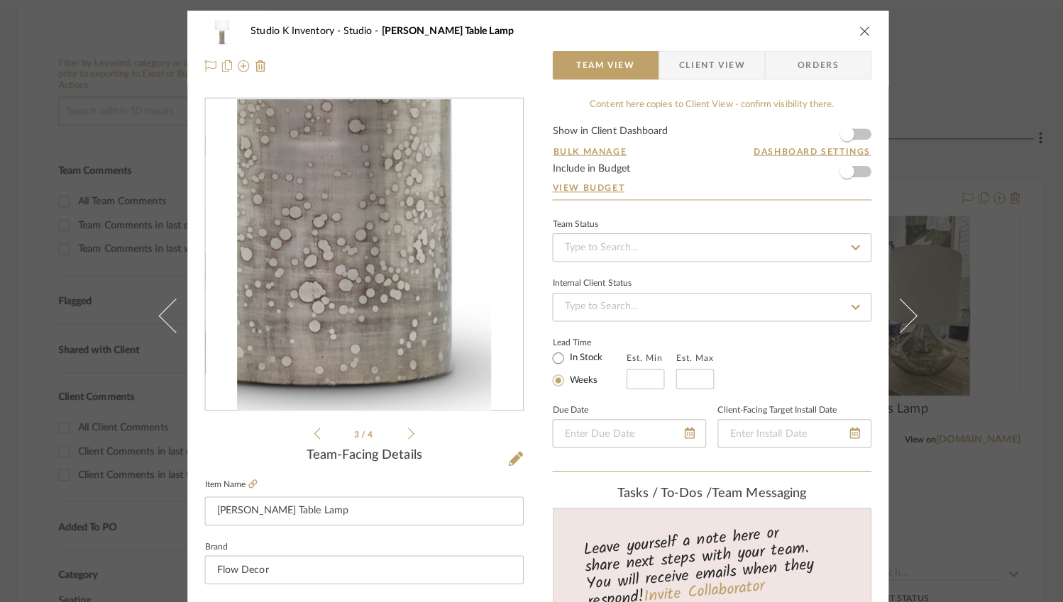
click at [403, 427] on icon at bounding box center [406, 428] width 6 height 13
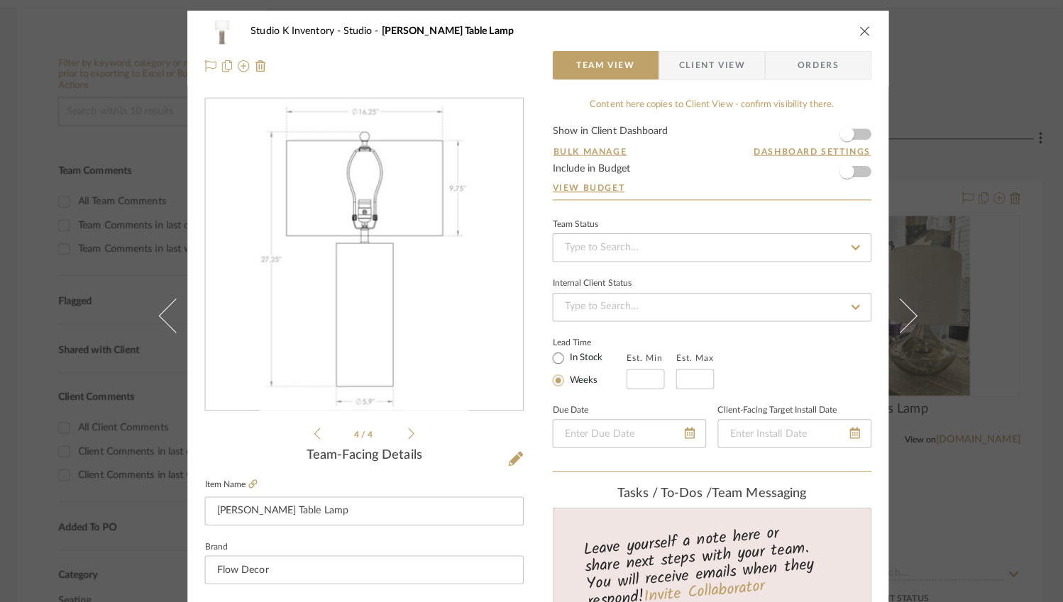
click at [851, 29] on icon "close" at bounding box center [853, 30] width 11 height 11
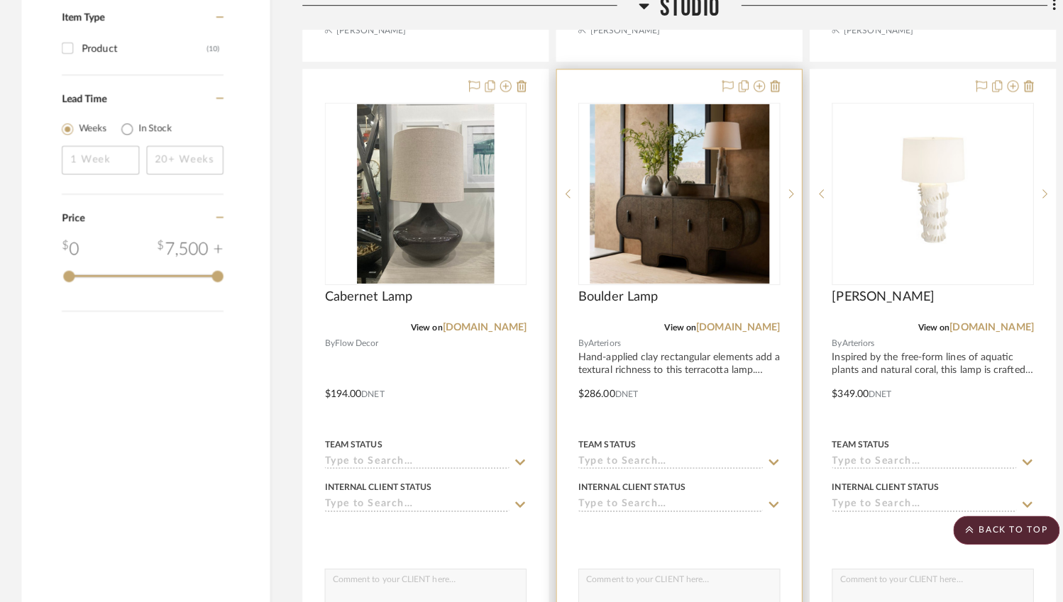
scroll to position [1600, 0]
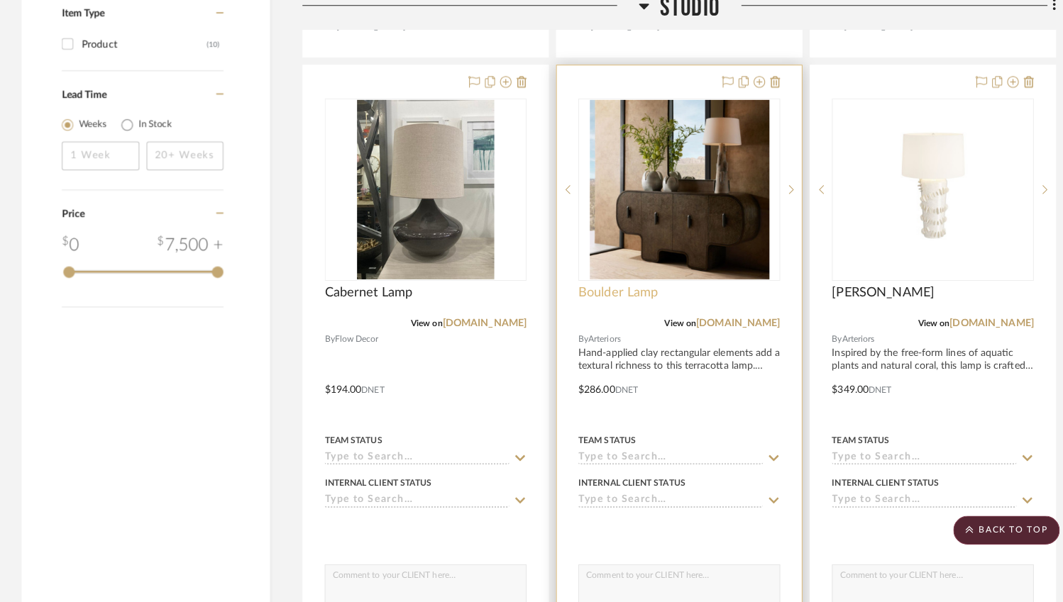
click at [625, 291] on span "Boulder Lamp" at bounding box center [610, 297] width 79 height 16
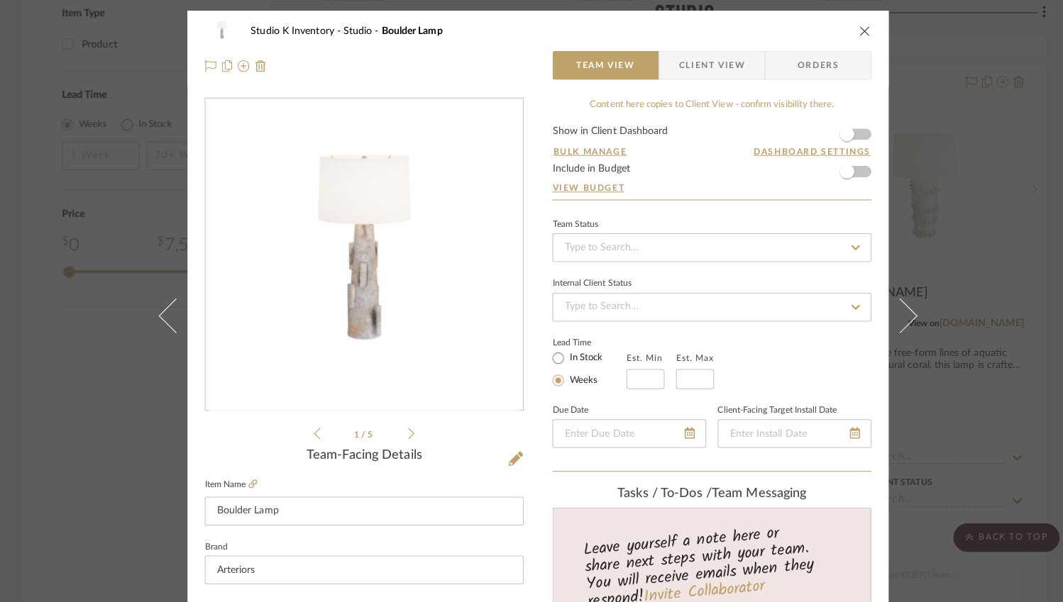
scroll to position [0, 0]
click at [848, 28] on icon "close" at bounding box center [853, 30] width 11 height 11
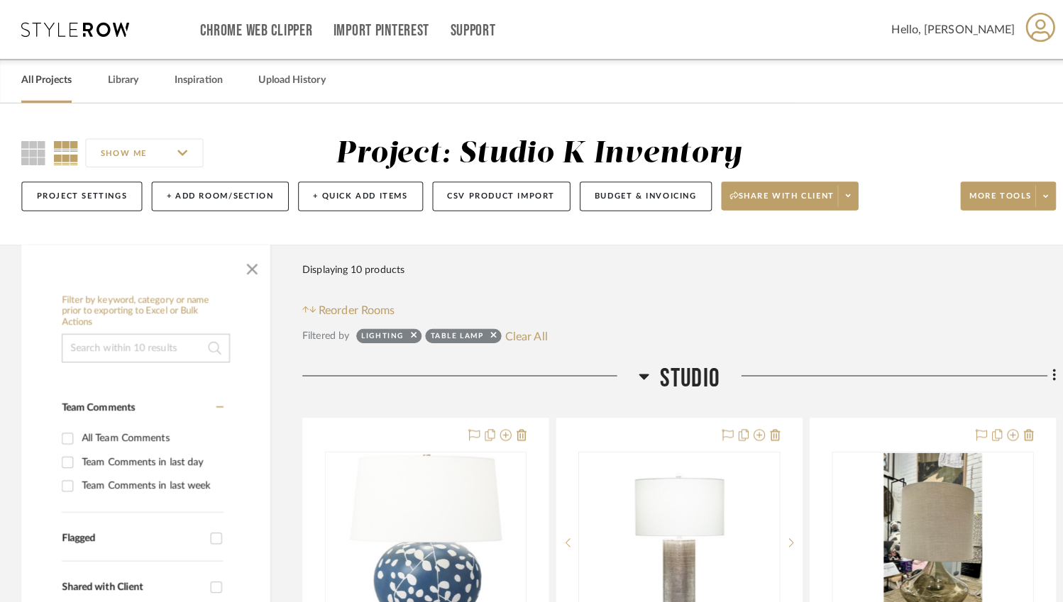
click at [50, 80] on link "All Projects" at bounding box center [46, 79] width 50 height 19
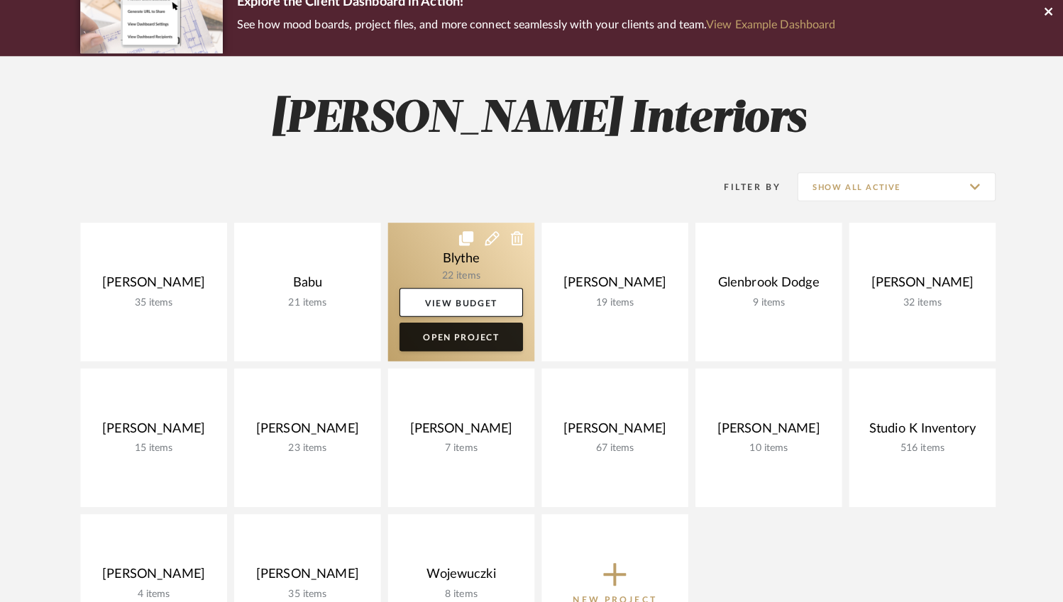
scroll to position [128, 0]
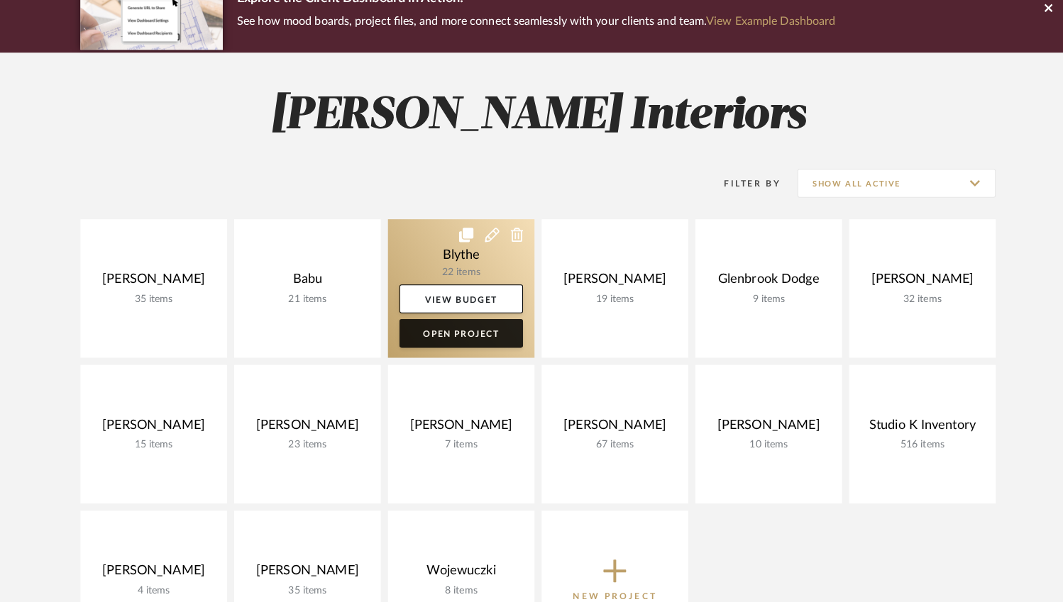
click at [465, 341] on link "Open Project" at bounding box center [455, 337] width 122 height 28
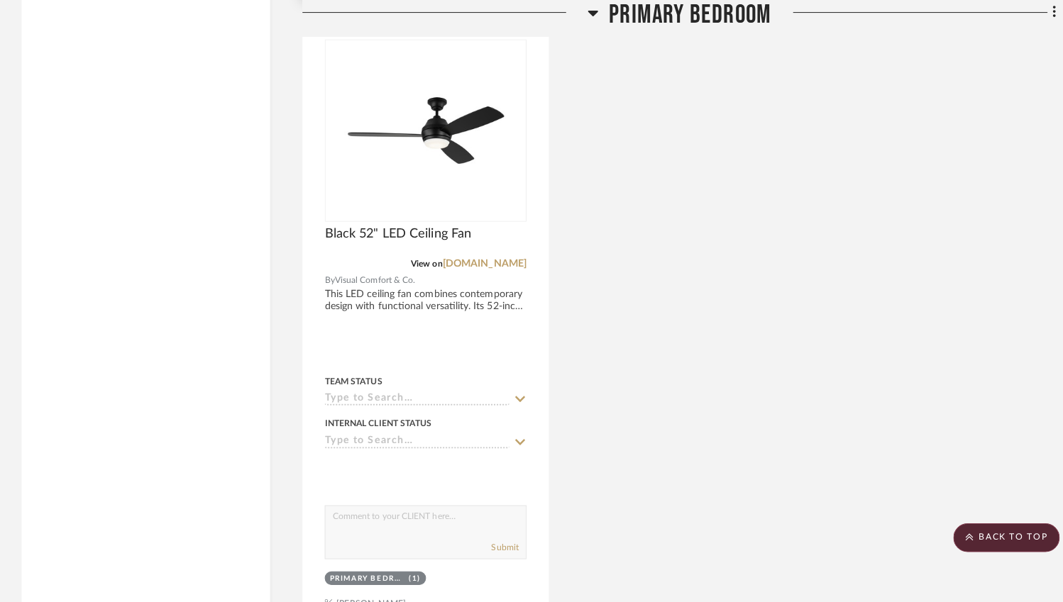
scroll to position [2322, 0]
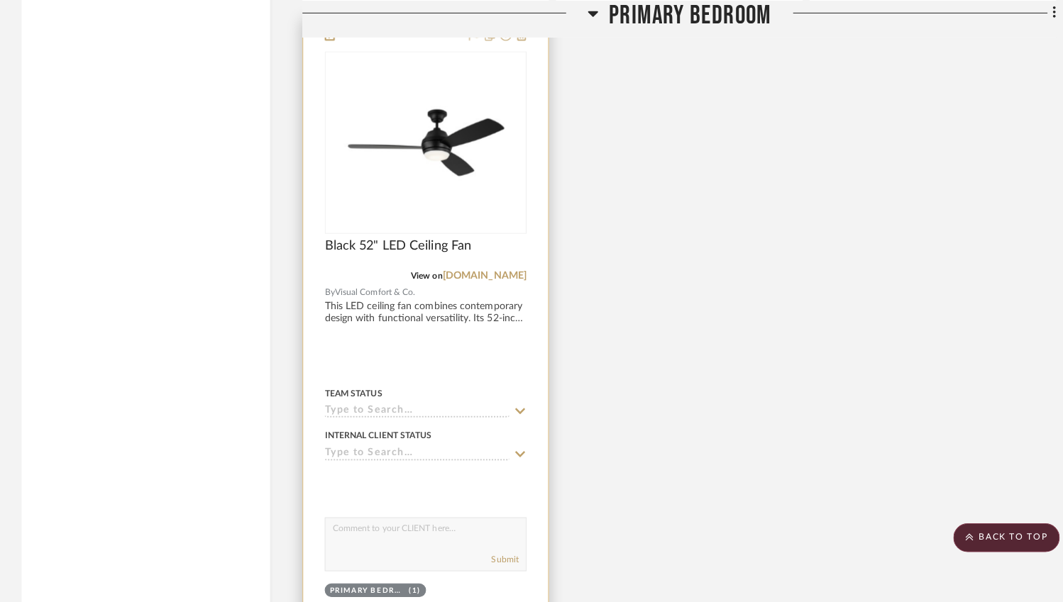
click at [0, 0] on img at bounding box center [0, 0] width 0 height 0
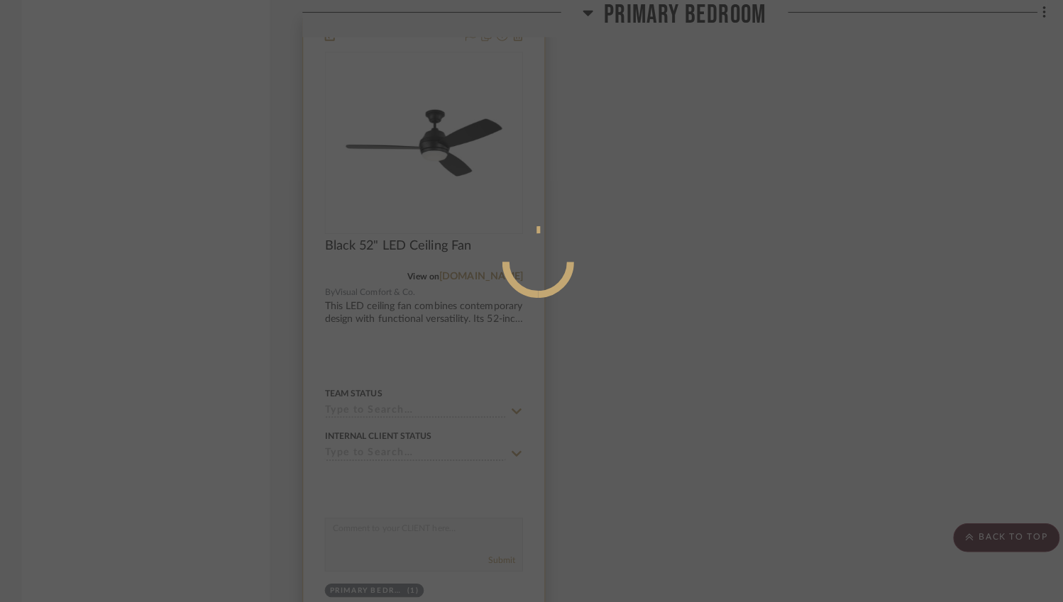
scroll to position [0, 0]
